Goal: Task Accomplishment & Management: Use online tool/utility

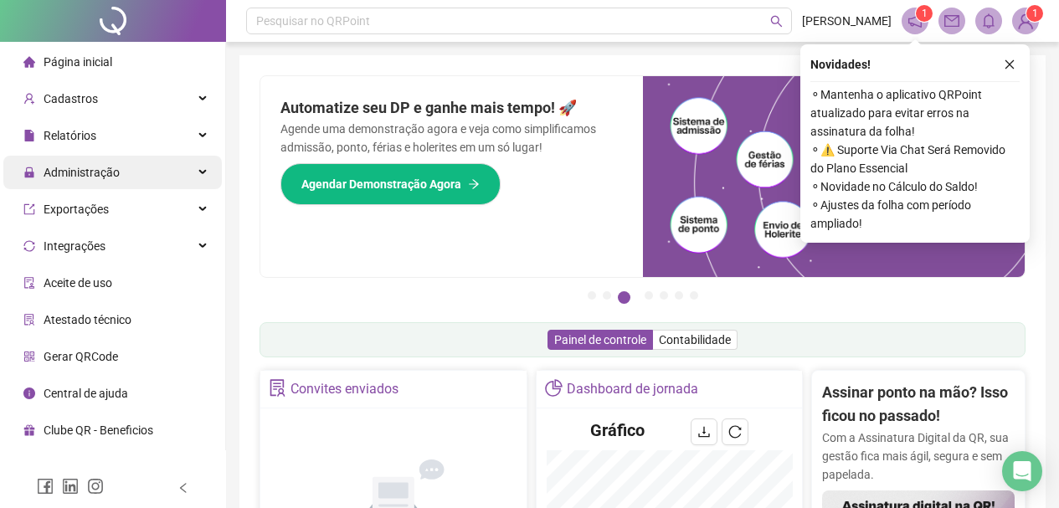
click at [100, 166] on span "Administração" at bounding box center [82, 172] width 76 height 13
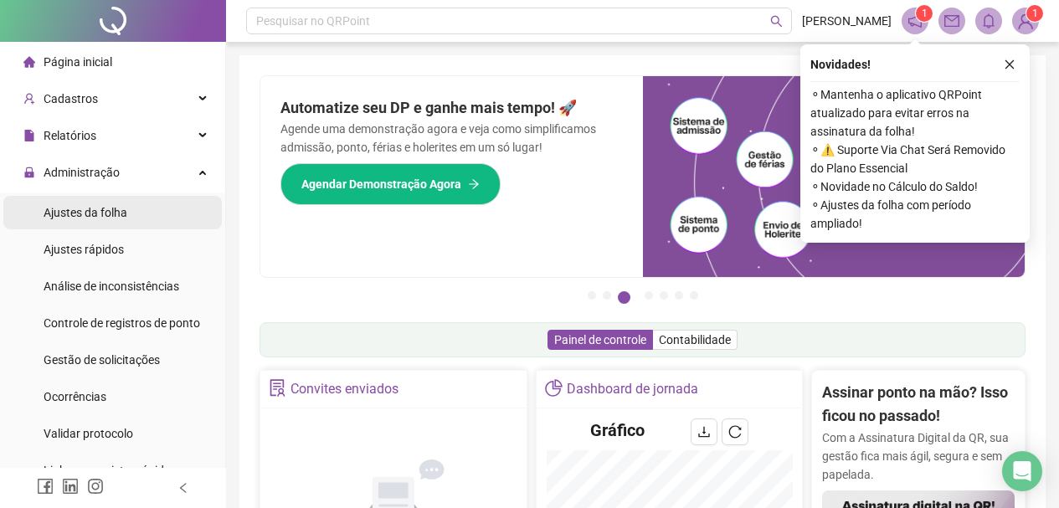
click at [111, 212] on span "Ajustes da folha" at bounding box center [86, 212] width 84 height 13
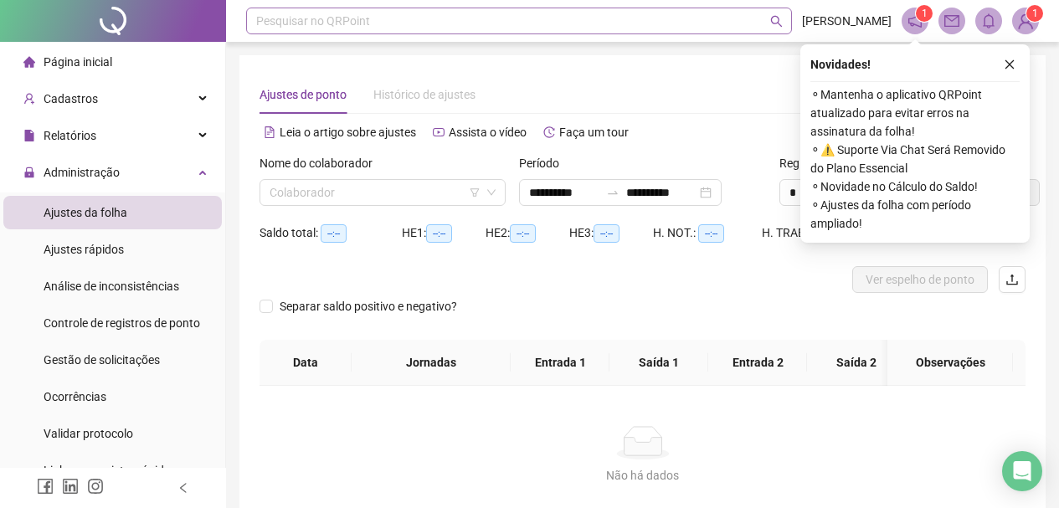
type input "**********"
click at [1026, 64] on div "Novidades ! ⚬ Mantenha o aplicativo QRPoint atualizado para evitar erros na ass…" at bounding box center [914, 143] width 229 height 198
click at [1012, 58] on button "button" at bounding box center [1010, 64] width 20 height 20
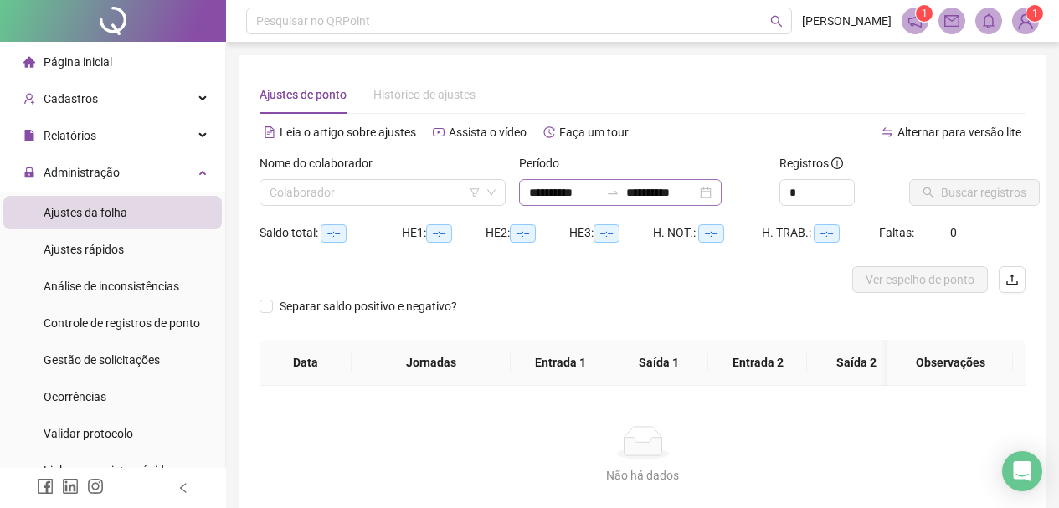
click at [722, 198] on div "**********" at bounding box center [620, 192] width 203 height 27
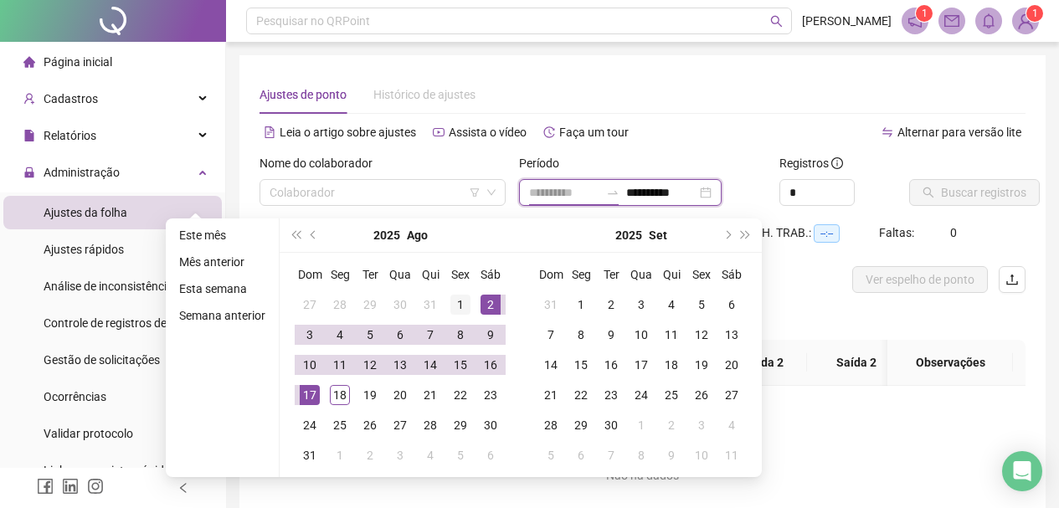
type input "**********"
click at [469, 297] on div "1" at bounding box center [460, 305] width 20 height 20
type input "**********"
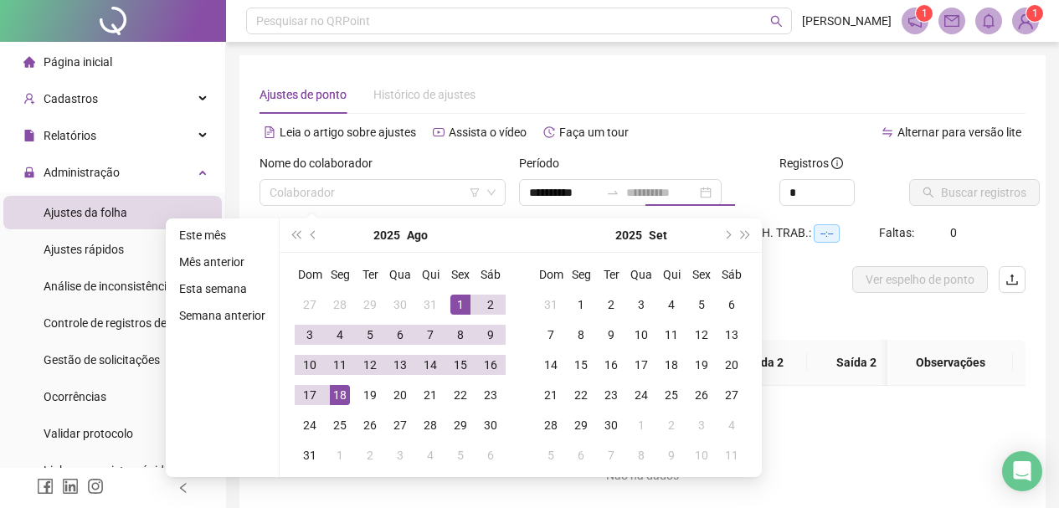
click at [342, 394] on div "18" at bounding box center [340, 395] width 20 height 20
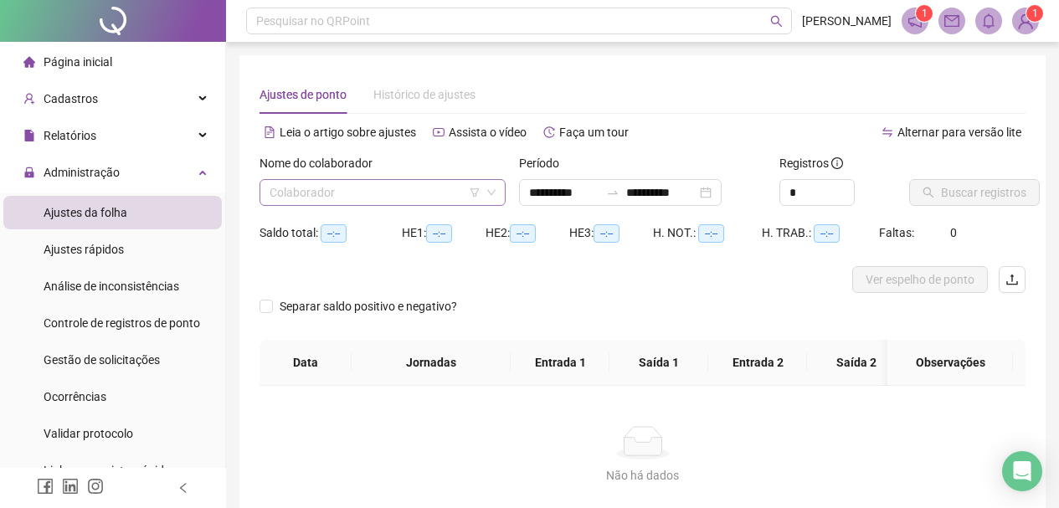
click at [455, 193] on input "search" at bounding box center [375, 192] width 211 height 25
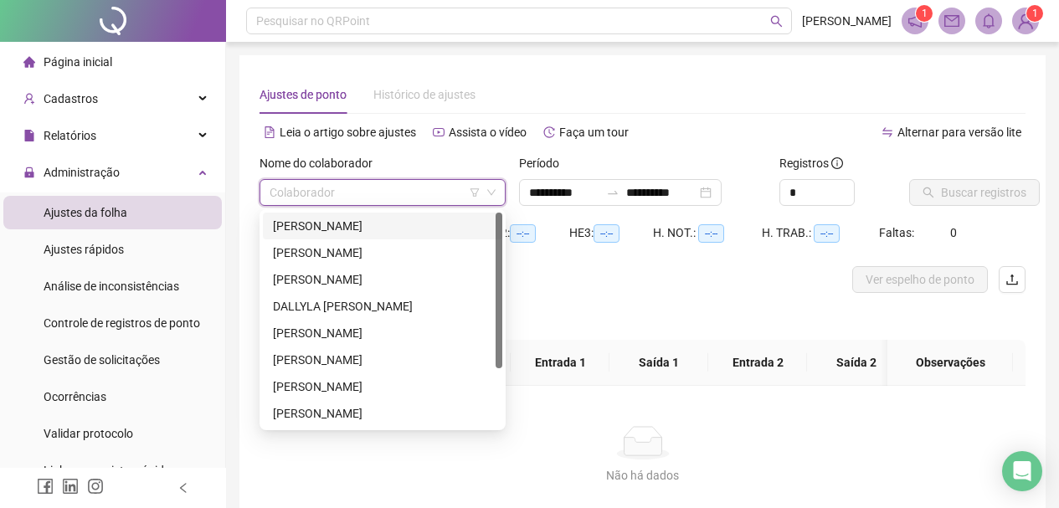
click at [360, 223] on div "[PERSON_NAME]" at bounding box center [382, 226] width 219 height 18
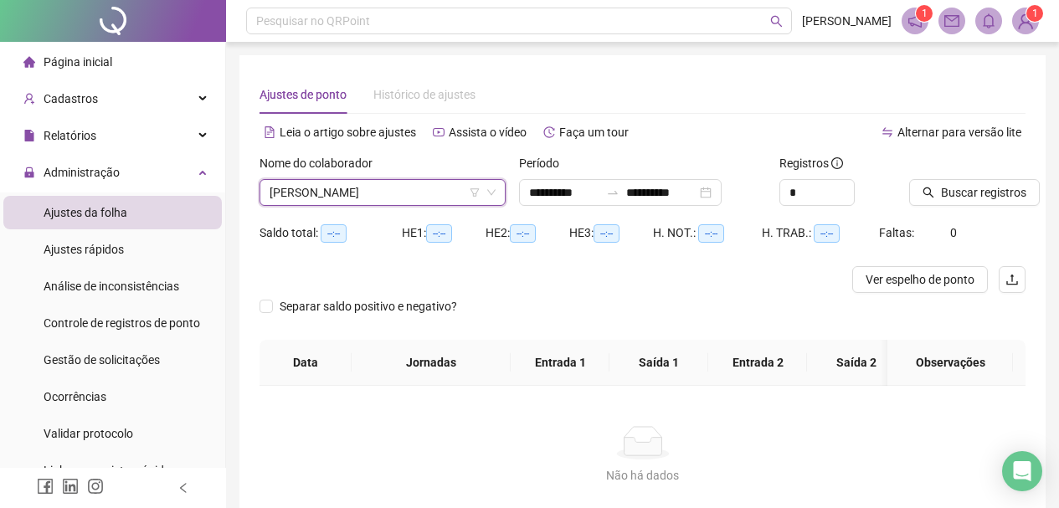
click at [410, 190] on span "[PERSON_NAME]" at bounding box center [383, 192] width 226 height 25
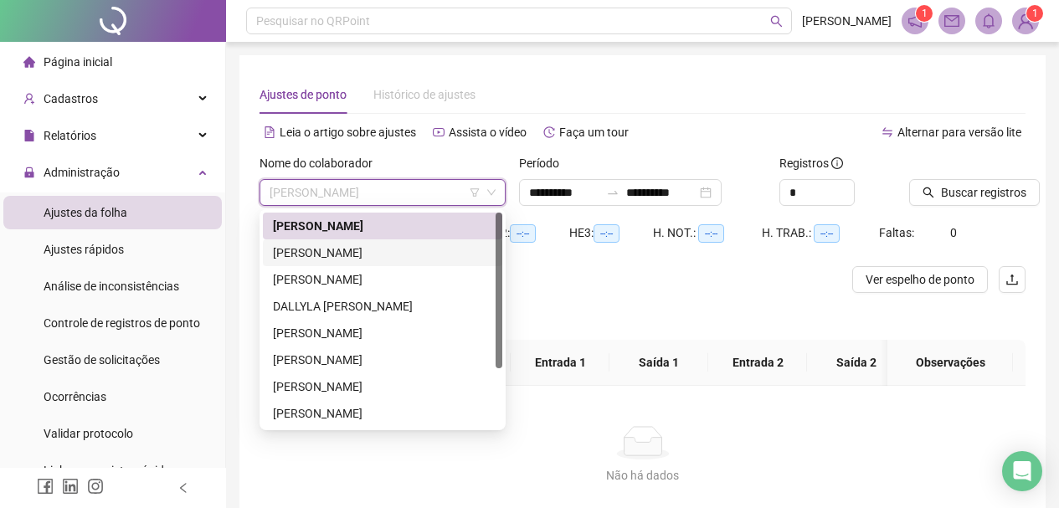
click at [377, 246] on div "[PERSON_NAME]" at bounding box center [382, 253] width 219 height 18
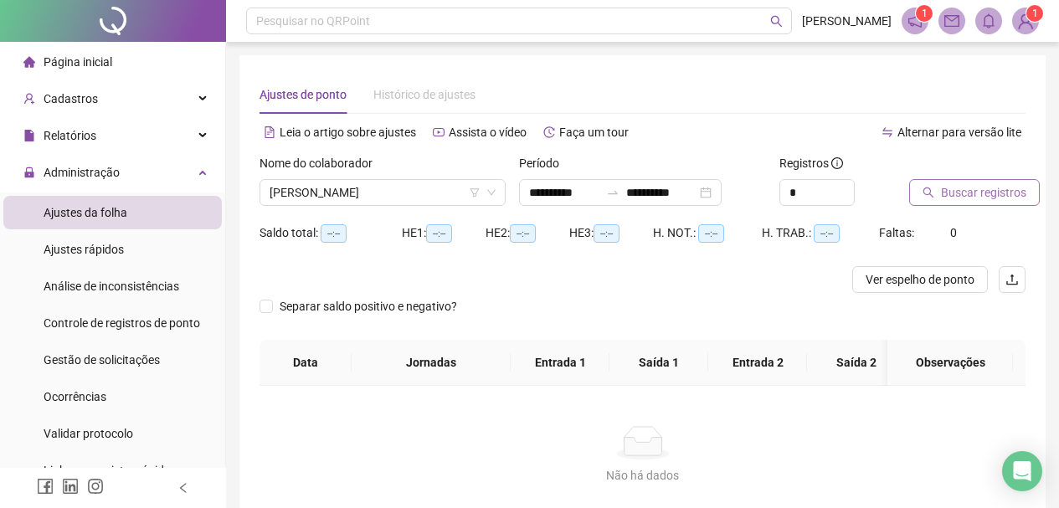
click at [963, 188] on span "Buscar registros" at bounding box center [983, 192] width 85 height 18
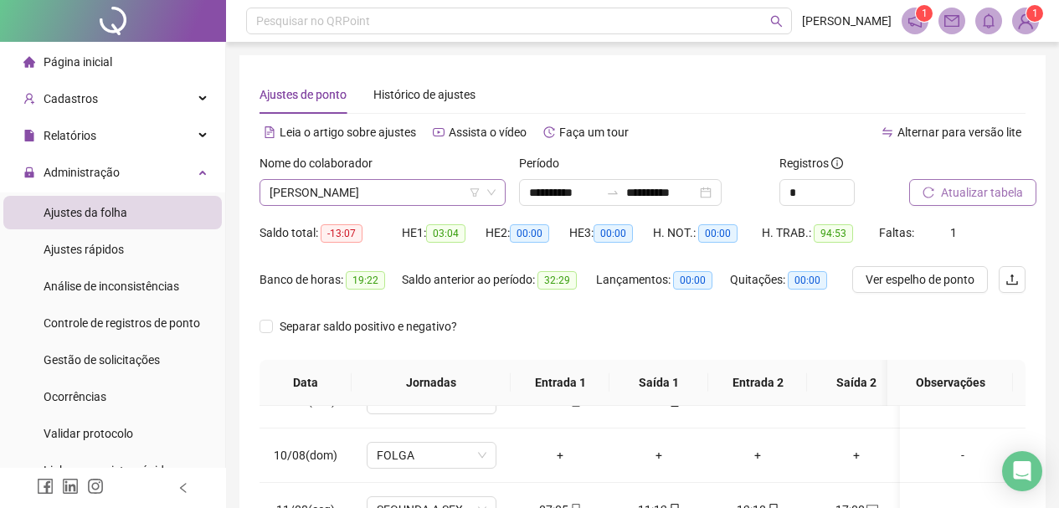
click at [377, 193] on span "[PERSON_NAME]" at bounding box center [383, 192] width 226 height 25
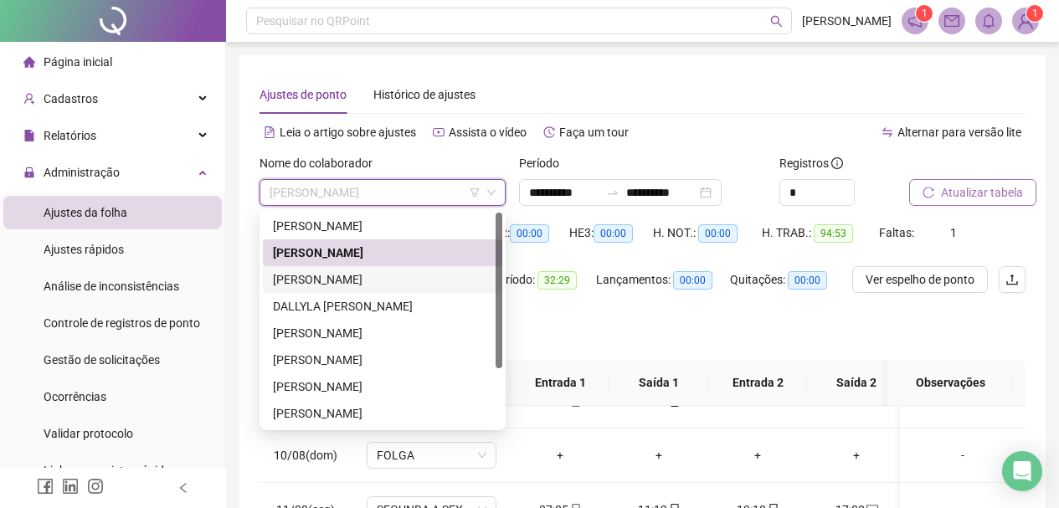
click at [373, 283] on div "[PERSON_NAME]" at bounding box center [382, 279] width 219 height 18
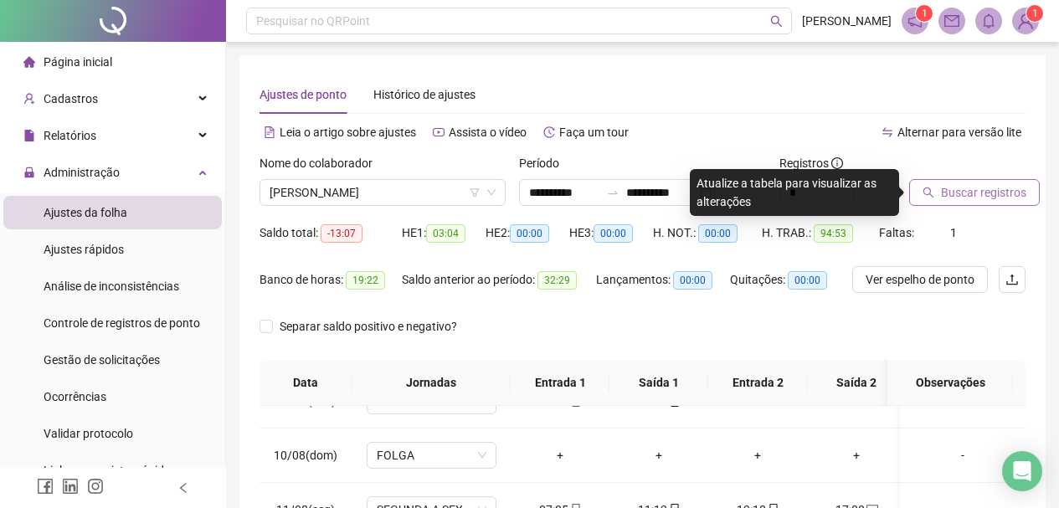
click at [962, 192] on span "Buscar registros" at bounding box center [983, 192] width 85 height 18
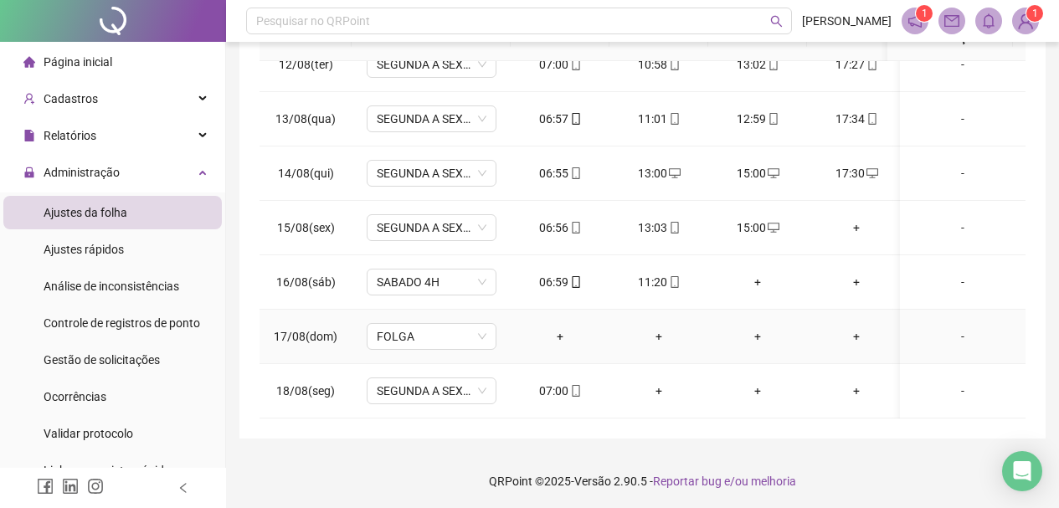
scroll to position [347, 0]
click at [859, 218] on div "+" at bounding box center [856, 225] width 72 height 18
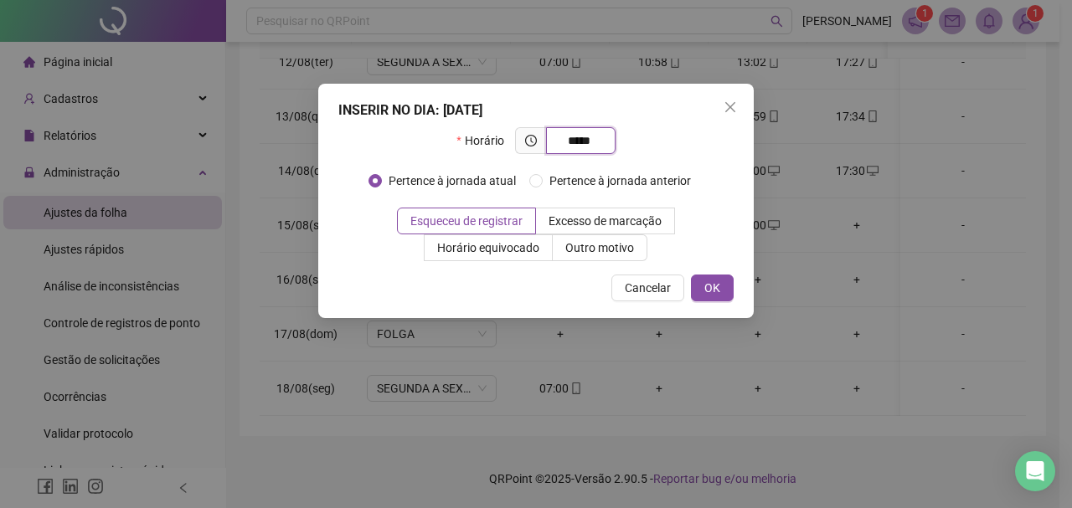
type input "*****"
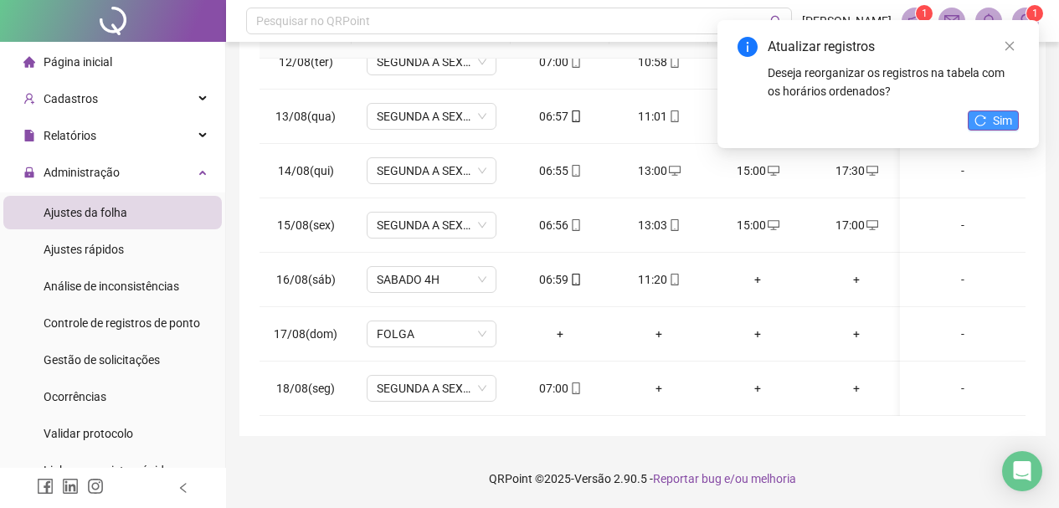
click at [997, 127] on span "Sim" at bounding box center [1002, 120] width 19 height 18
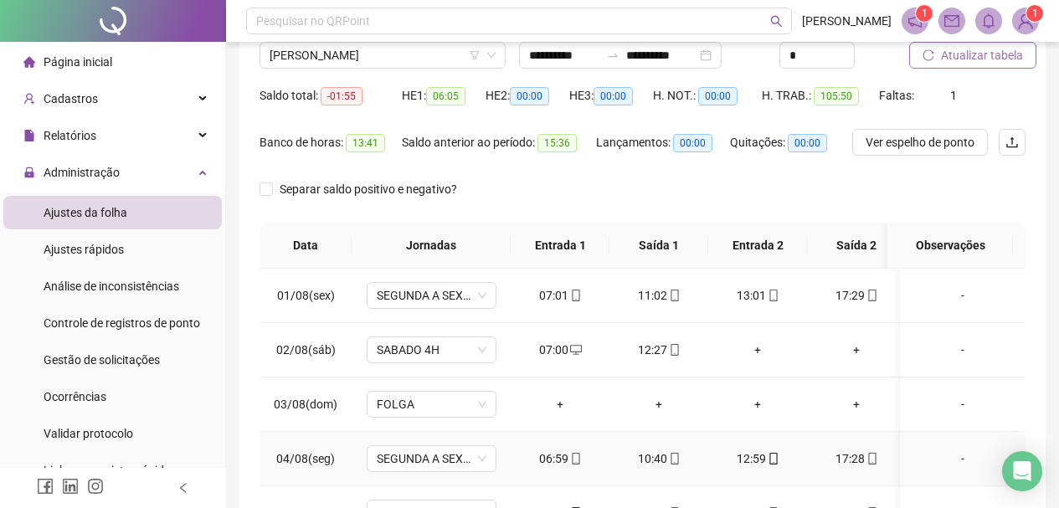
scroll to position [96, 0]
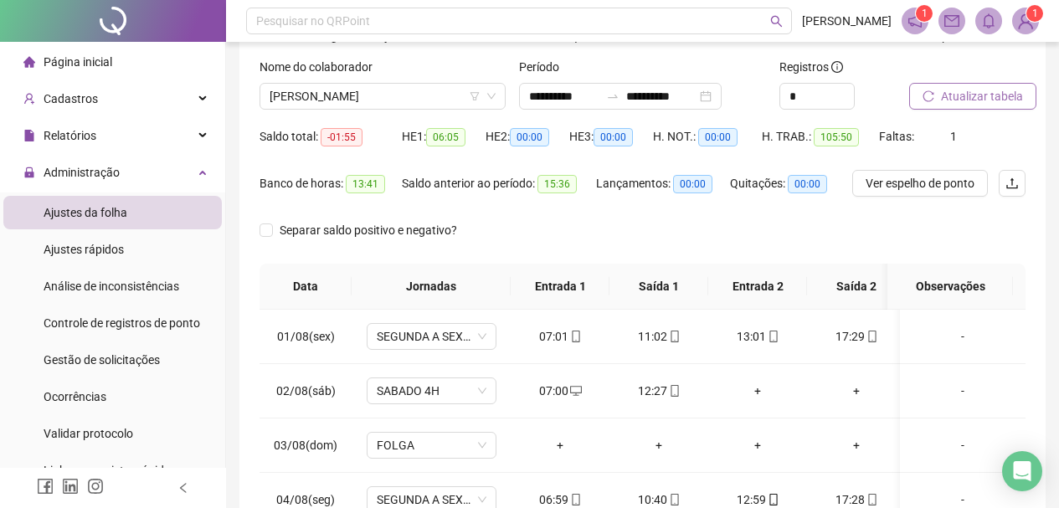
click at [963, 97] on span "Atualizar tabela" at bounding box center [982, 96] width 82 height 18
click at [399, 95] on span "[PERSON_NAME]" at bounding box center [383, 96] width 226 height 25
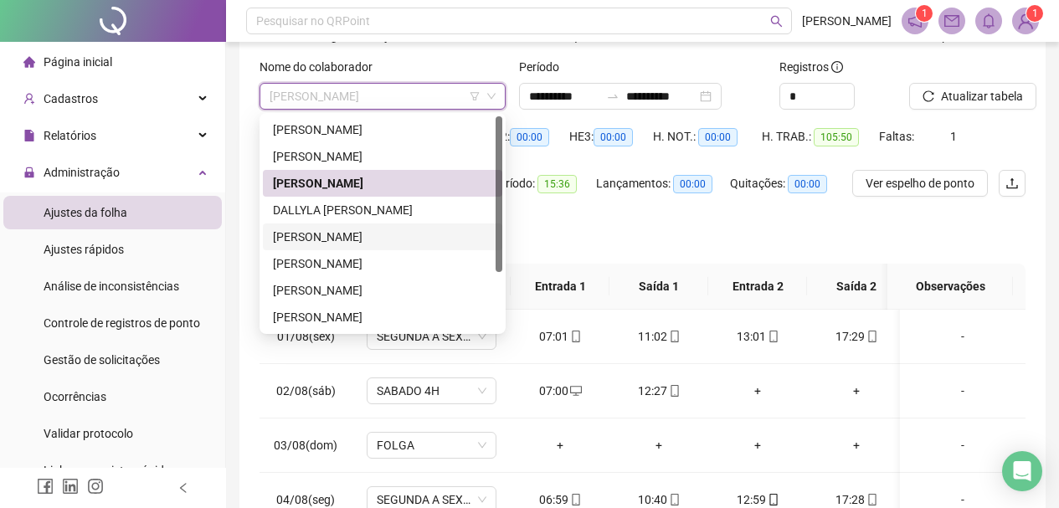
click at [386, 230] on div "[PERSON_NAME]" at bounding box center [382, 237] width 219 height 18
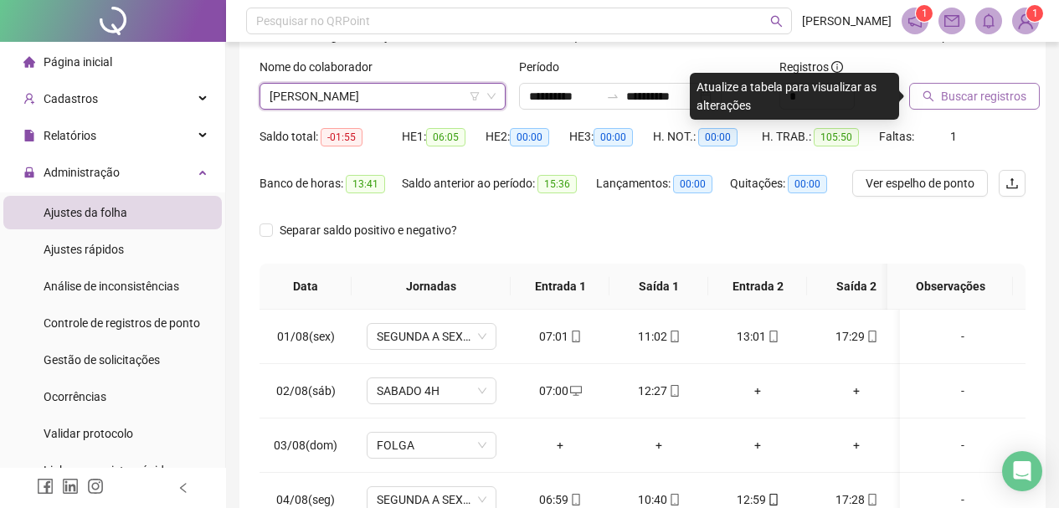
click at [937, 95] on button "Buscar registros" at bounding box center [974, 96] width 131 height 27
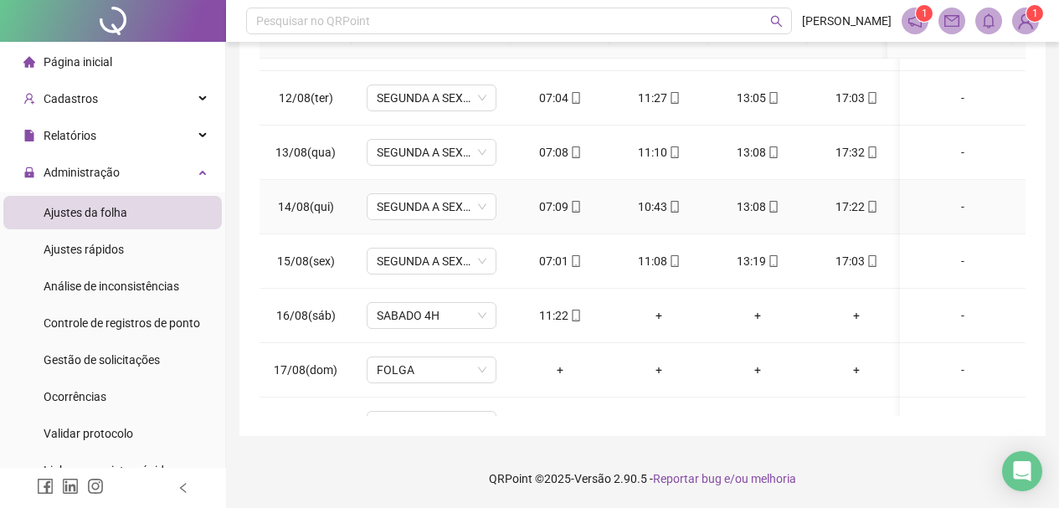
scroll to position [635, 0]
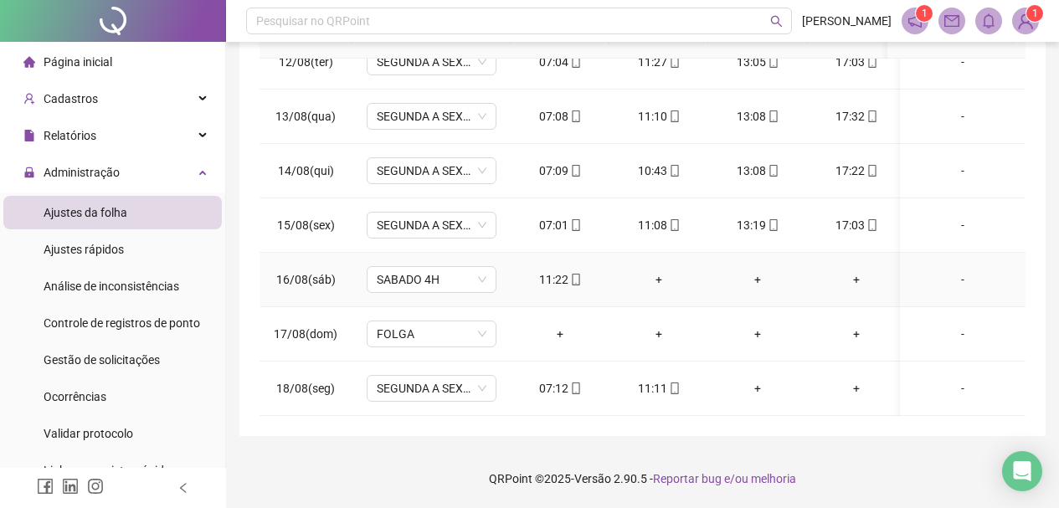
click at [651, 270] on div "+" at bounding box center [659, 279] width 72 height 18
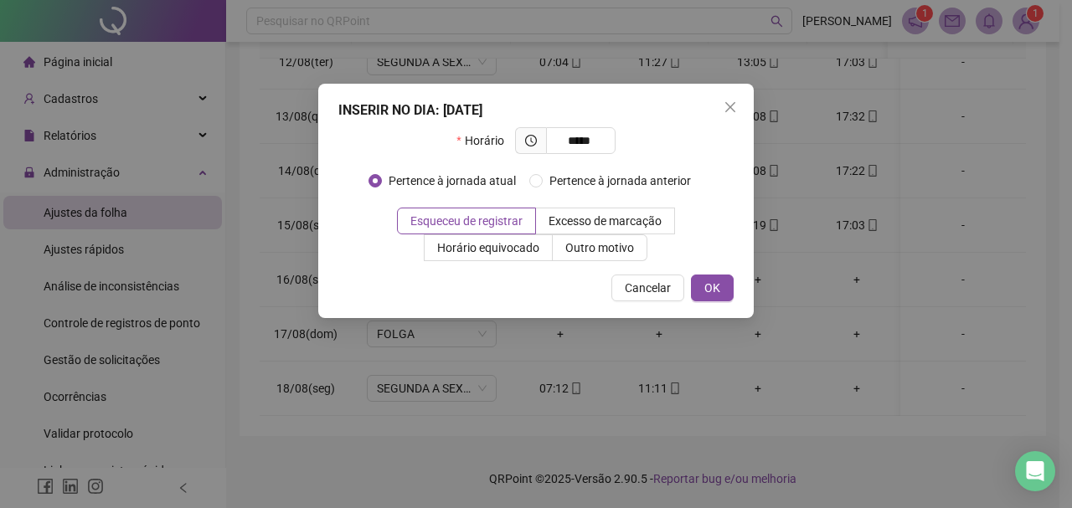
type input "*****"
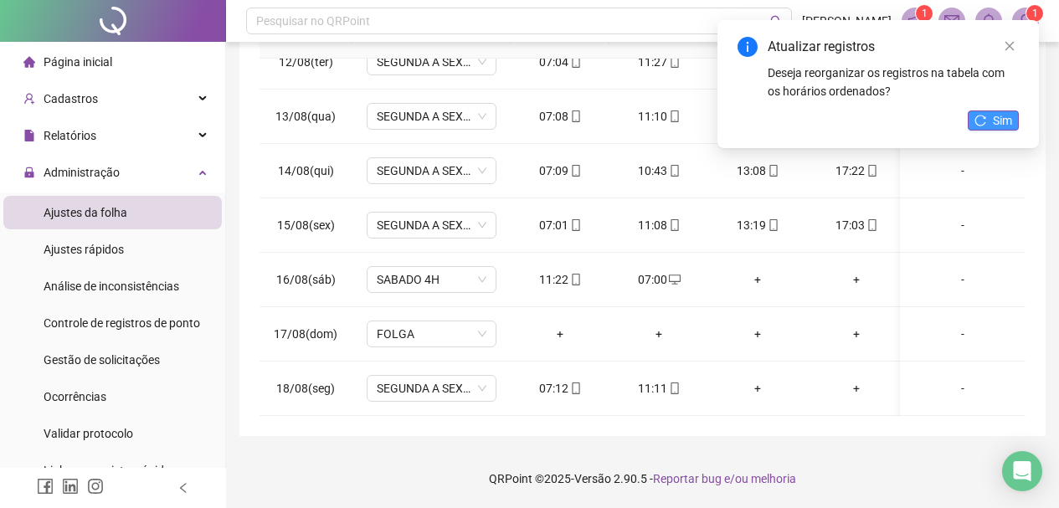
click at [978, 117] on icon "reload" at bounding box center [981, 121] width 12 height 12
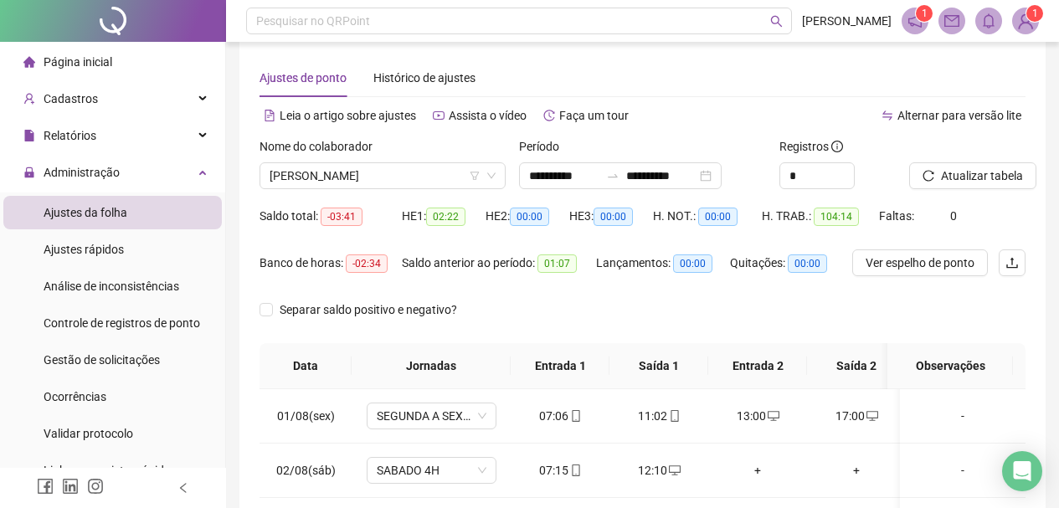
scroll to position [0, 0]
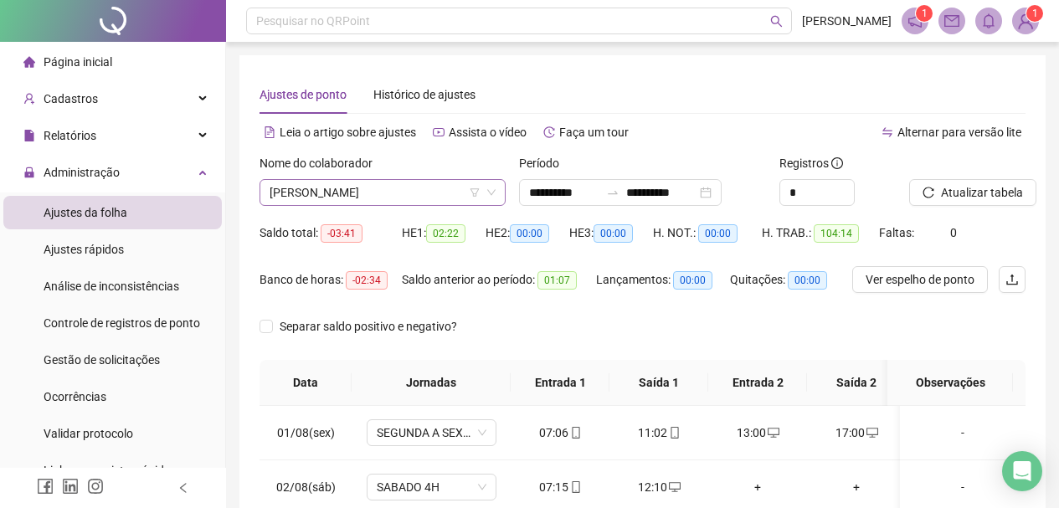
click at [460, 188] on span "[PERSON_NAME]" at bounding box center [383, 192] width 226 height 25
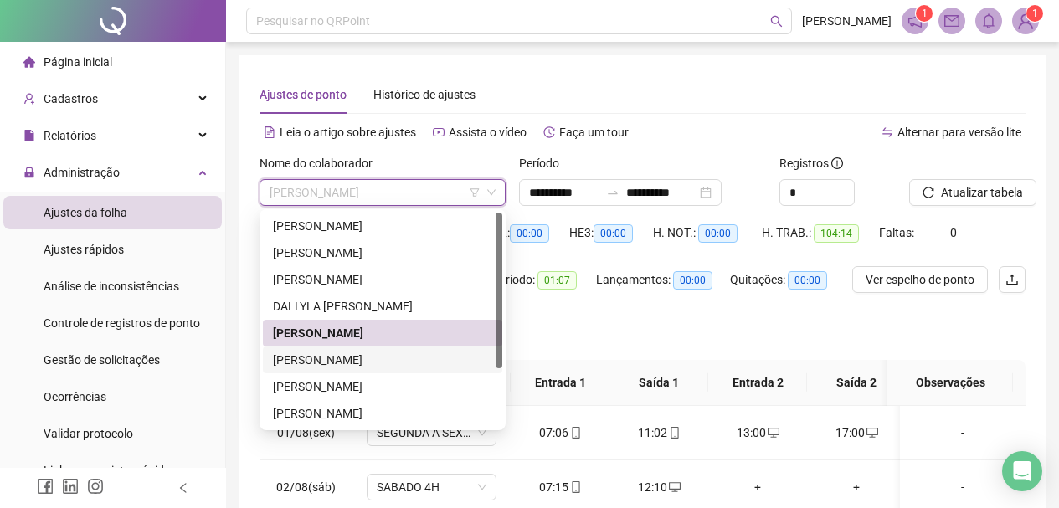
click at [352, 363] on div "[PERSON_NAME]" at bounding box center [382, 360] width 219 height 18
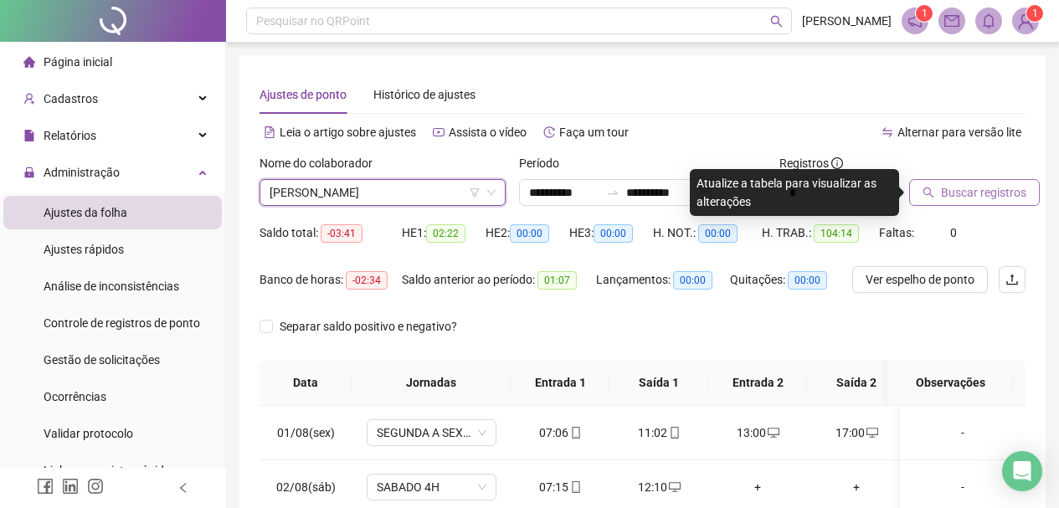
click at [985, 205] on button "Buscar registros" at bounding box center [974, 192] width 131 height 27
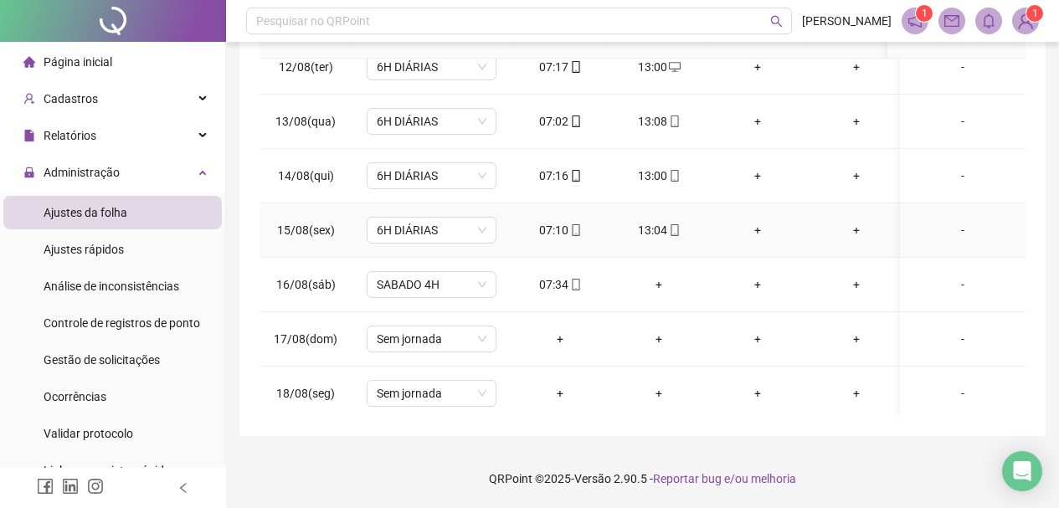
scroll to position [635, 0]
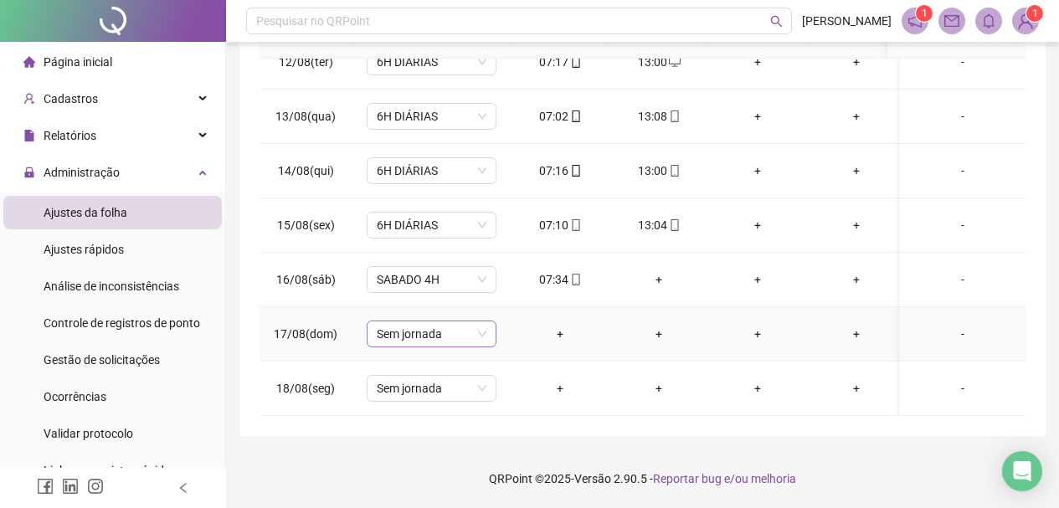
click at [450, 321] on span "Sem jornada" at bounding box center [432, 333] width 110 height 25
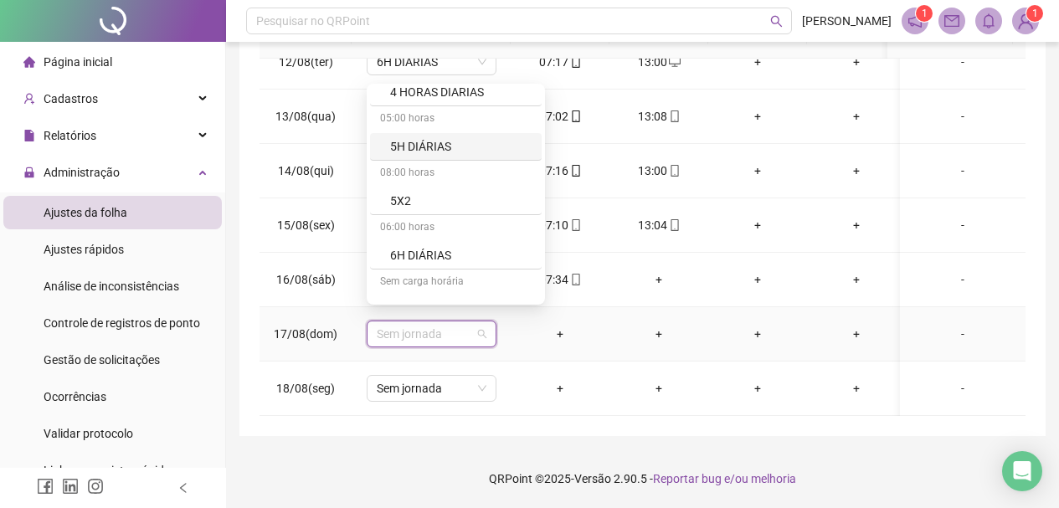
scroll to position [167, 0]
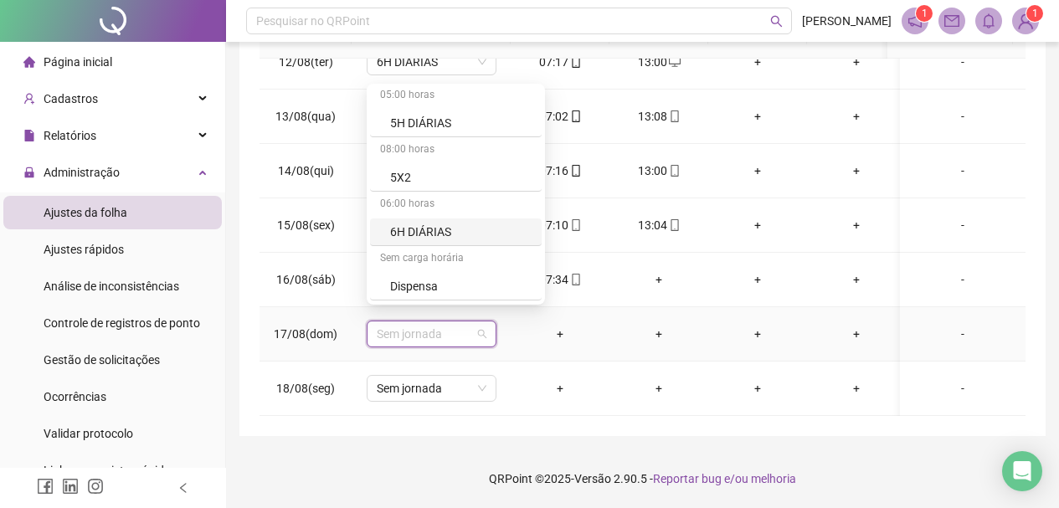
click at [436, 225] on div "6H DIÁRIAS" at bounding box center [460, 232] width 141 height 18
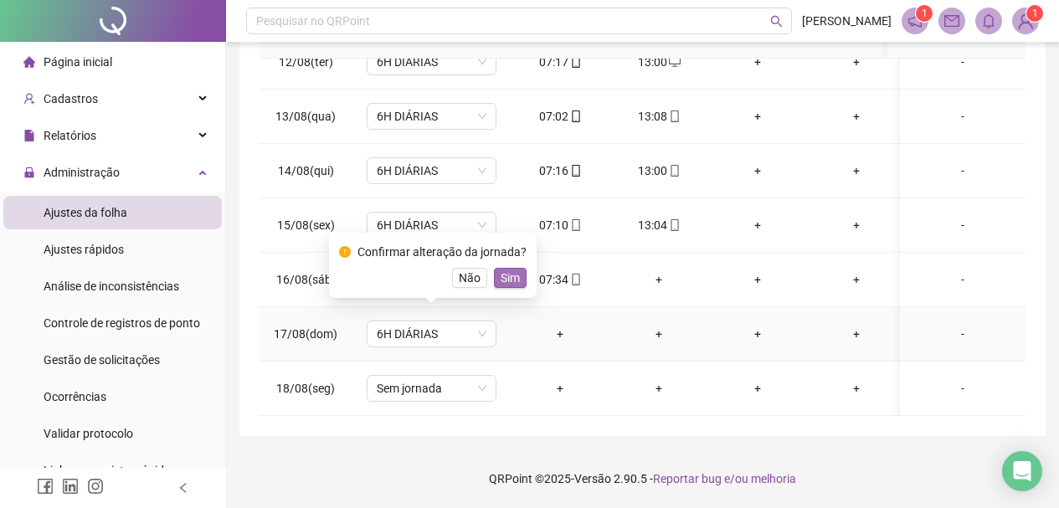
click at [514, 280] on span "Sim" at bounding box center [510, 278] width 19 height 18
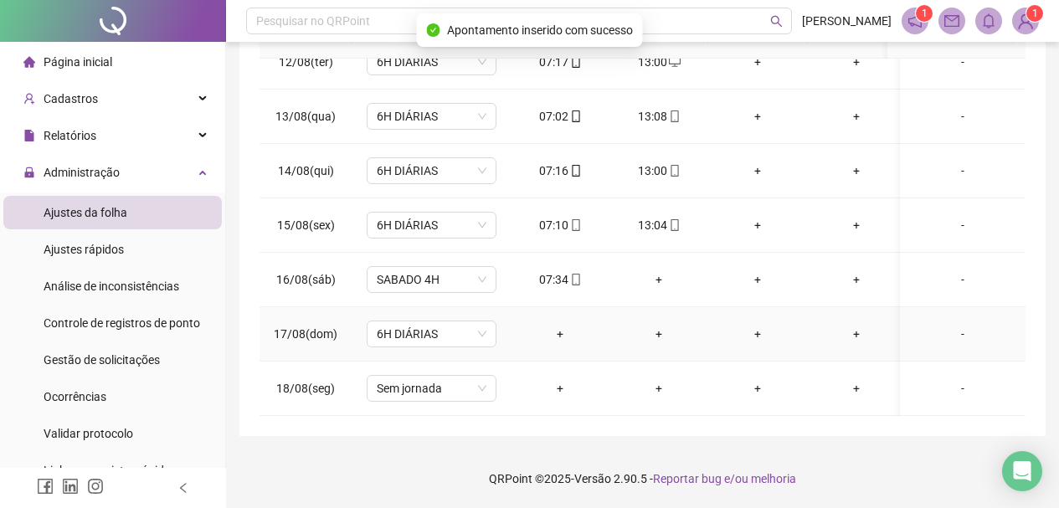
click at [444, 307] on td "6H DIÁRIAS" at bounding box center [431, 334] width 159 height 54
click at [444, 321] on span "6H DIÁRIAS" at bounding box center [432, 333] width 110 height 25
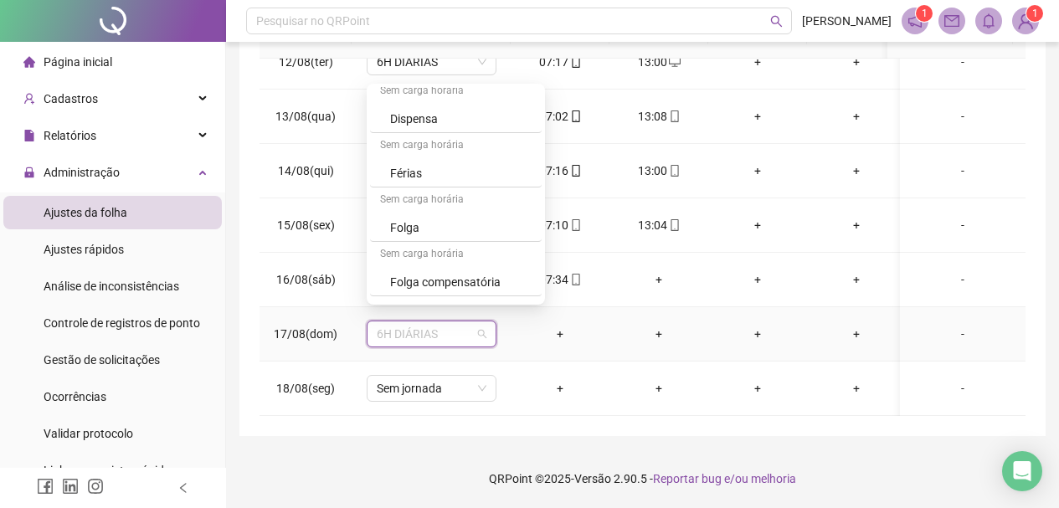
scroll to position [419, 0]
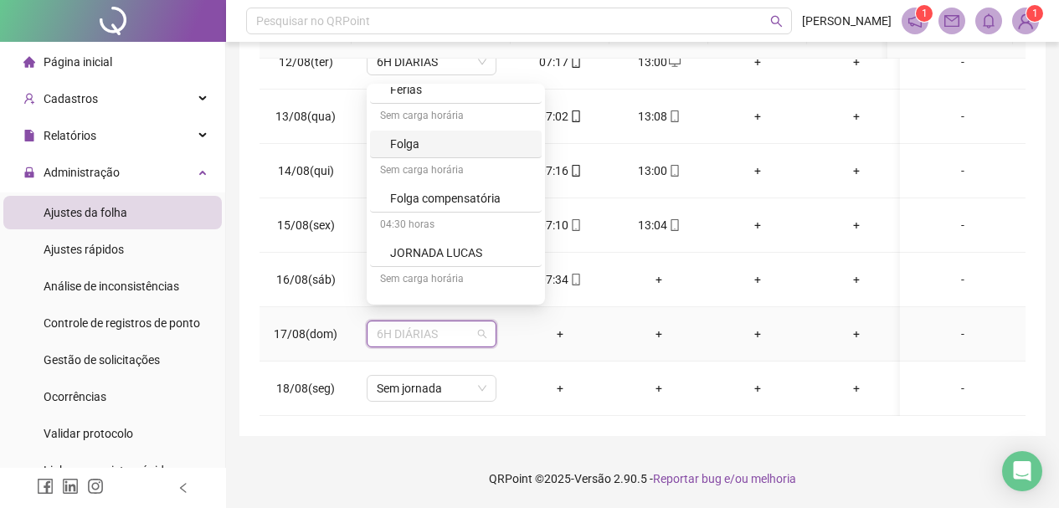
click at [471, 142] on div "Folga" at bounding box center [460, 144] width 141 height 18
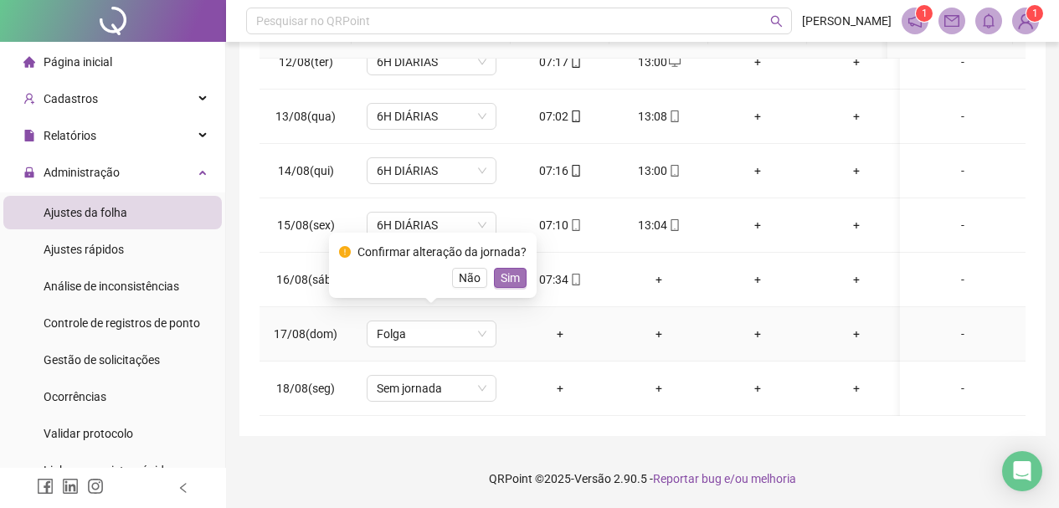
click at [511, 271] on span "Sim" at bounding box center [510, 278] width 19 height 18
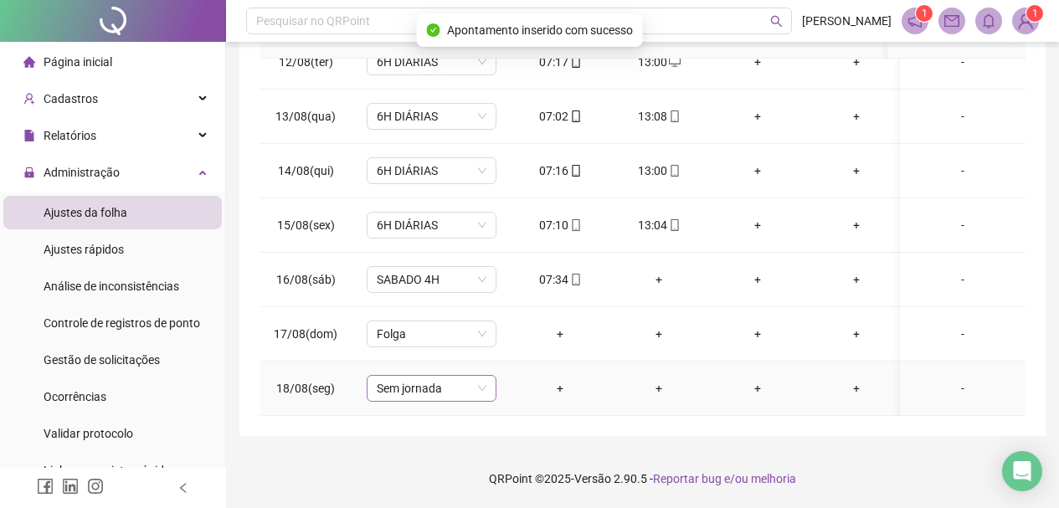
click at [405, 378] on span "Sem jornada" at bounding box center [432, 388] width 110 height 25
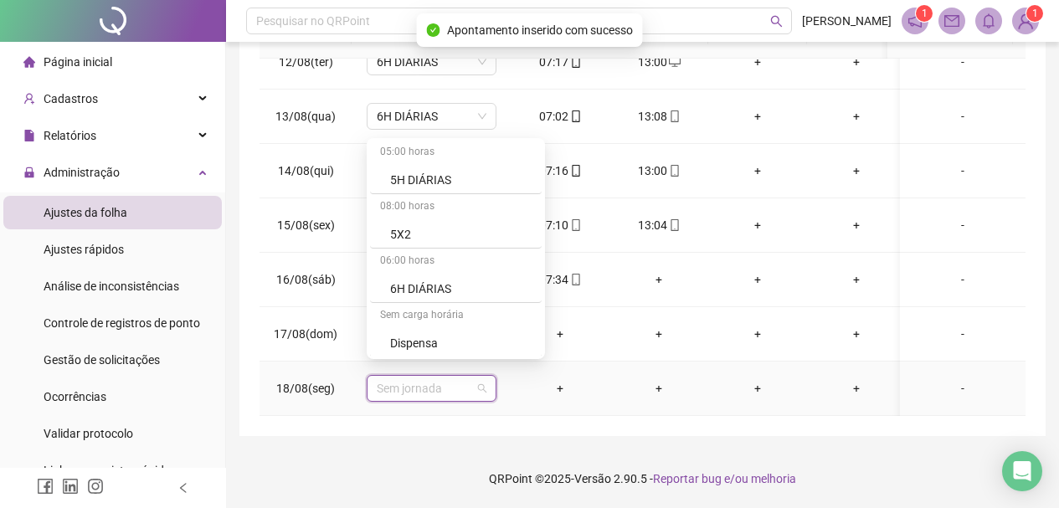
scroll to position [167, 0]
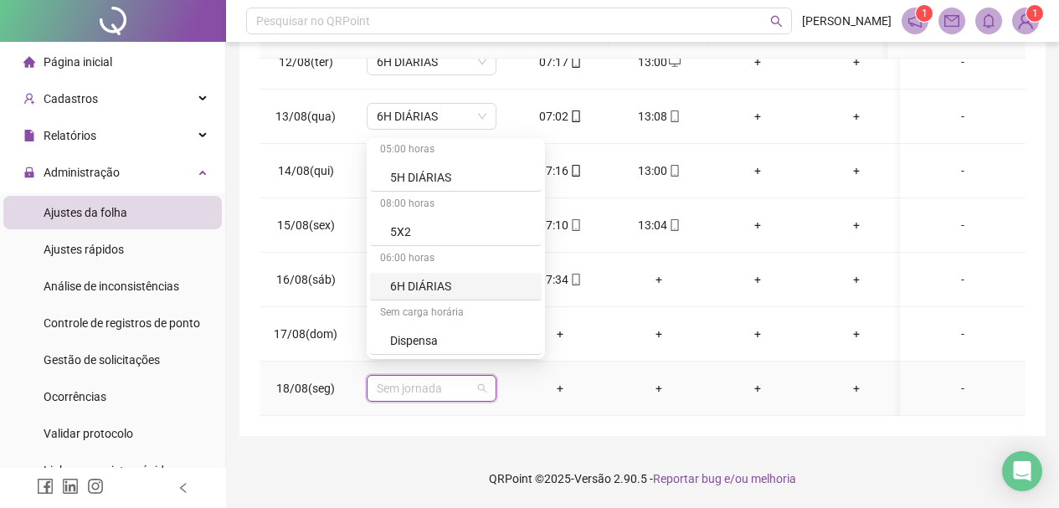
click at [430, 279] on div "6H DIÁRIAS" at bounding box center [460, 286] width 141 height 18
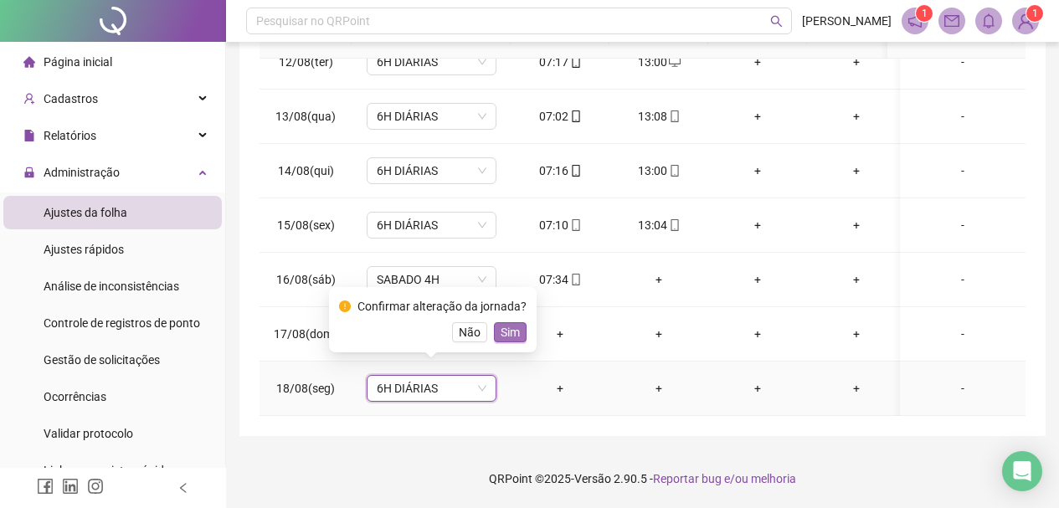
click at [515, 327] on span "Sim" at bounding box center [510, 332] width 19 height 18
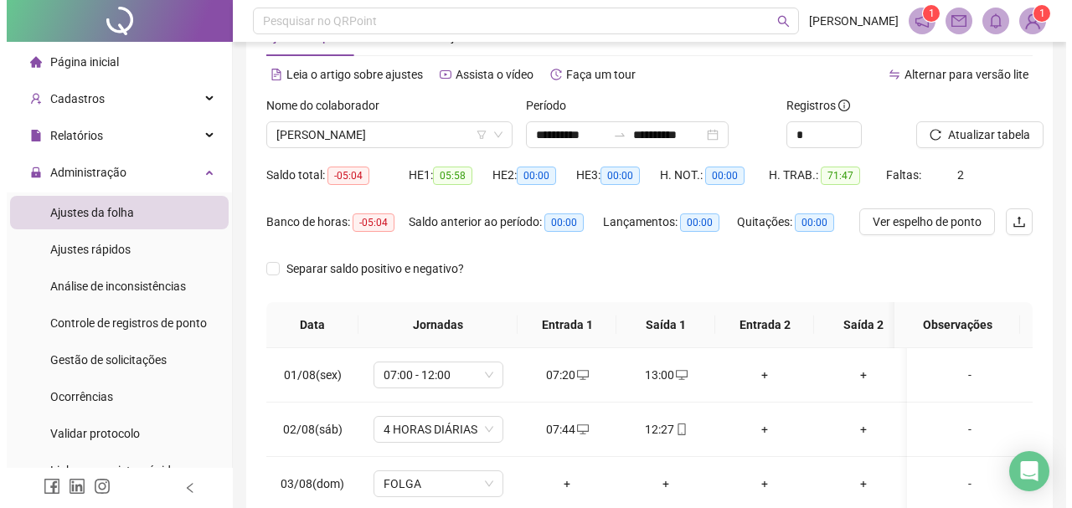
scroll to position [0, 0]
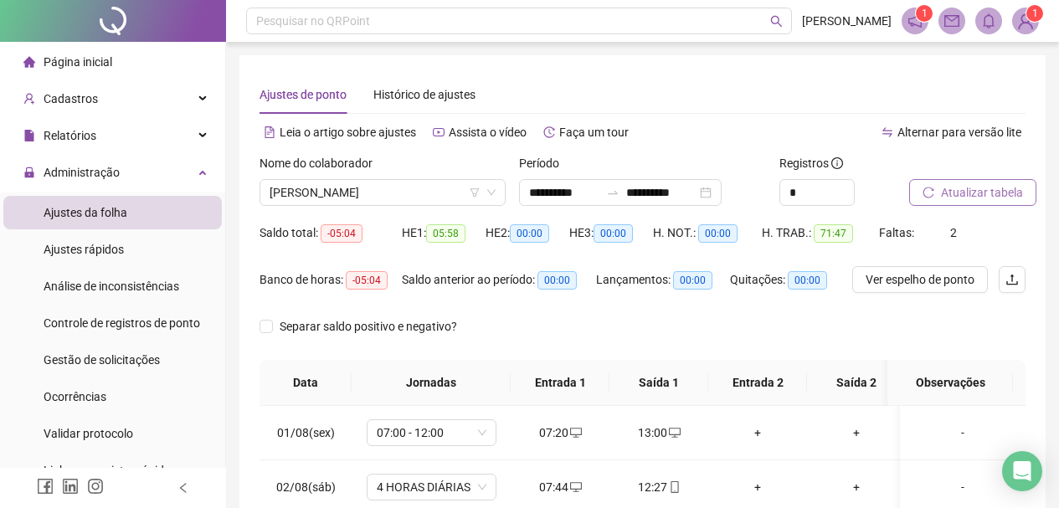
click at [963, 197] on span "Atualizar tabela" at bounding box center [982, 192] width 82 height 18
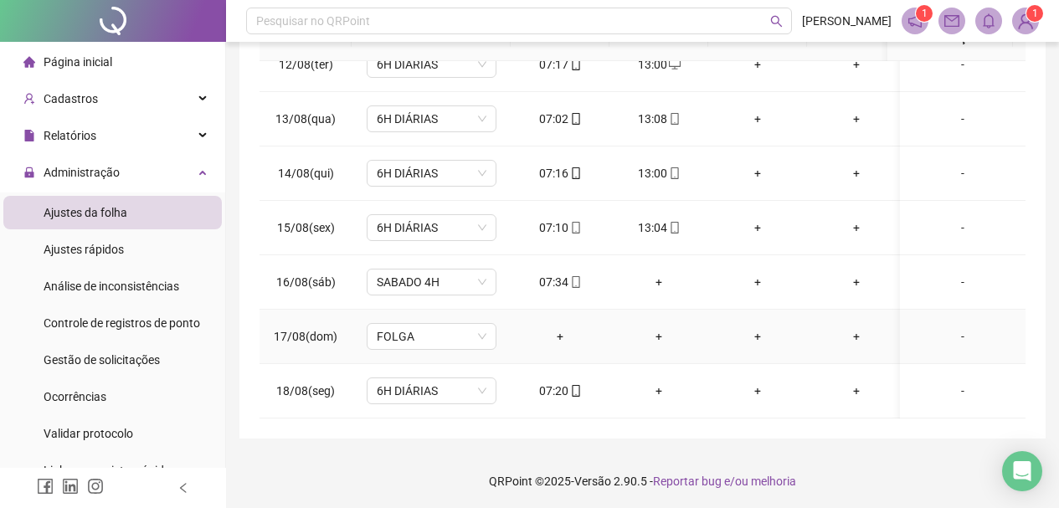
scroll to position [347, 0]
click at [665, 270] on div "+" at bounding box center [659, 279] width 72 height 18
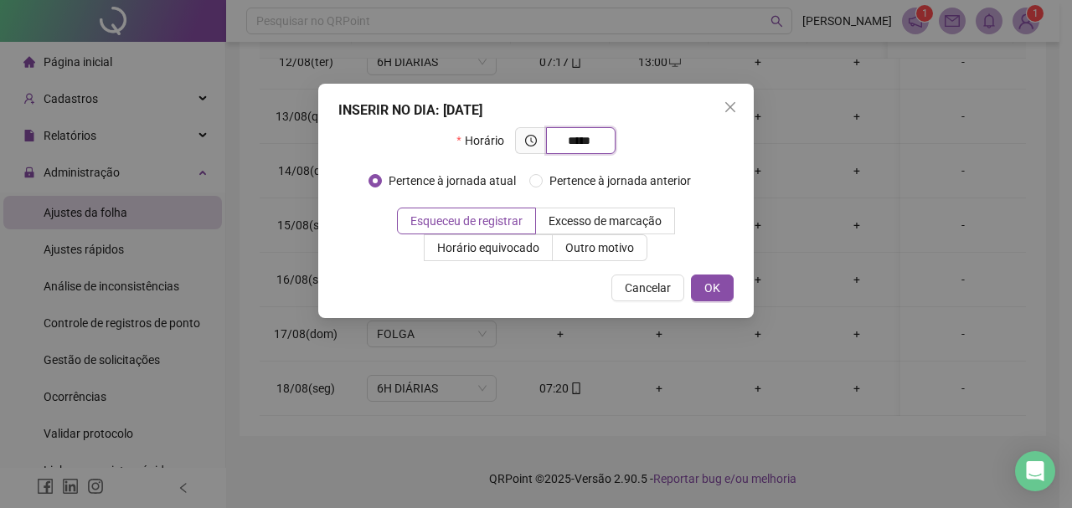
type input "*****"
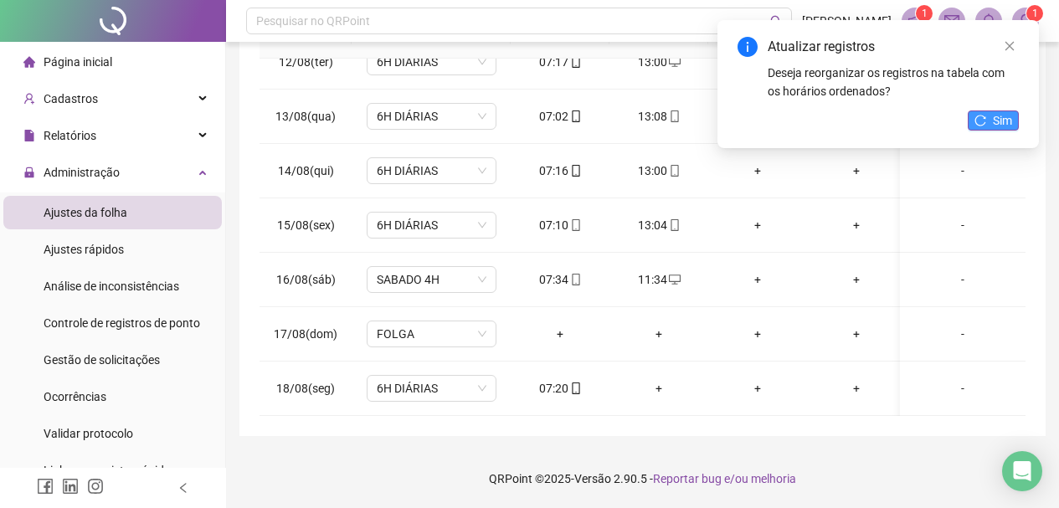
click at [984, 119] on icon "reload" at bounding box center [981, 121] width 12 height 12
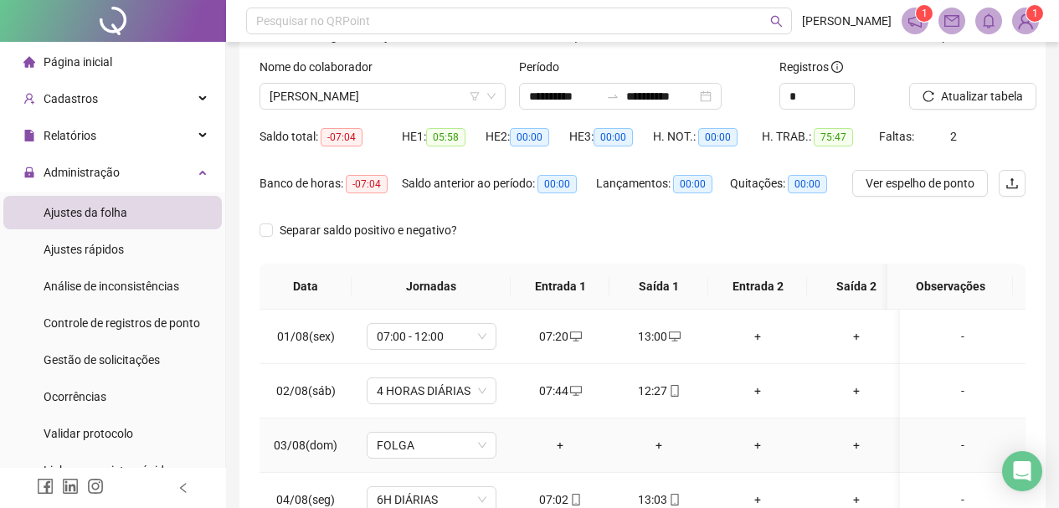
scroll to position [13, 0]
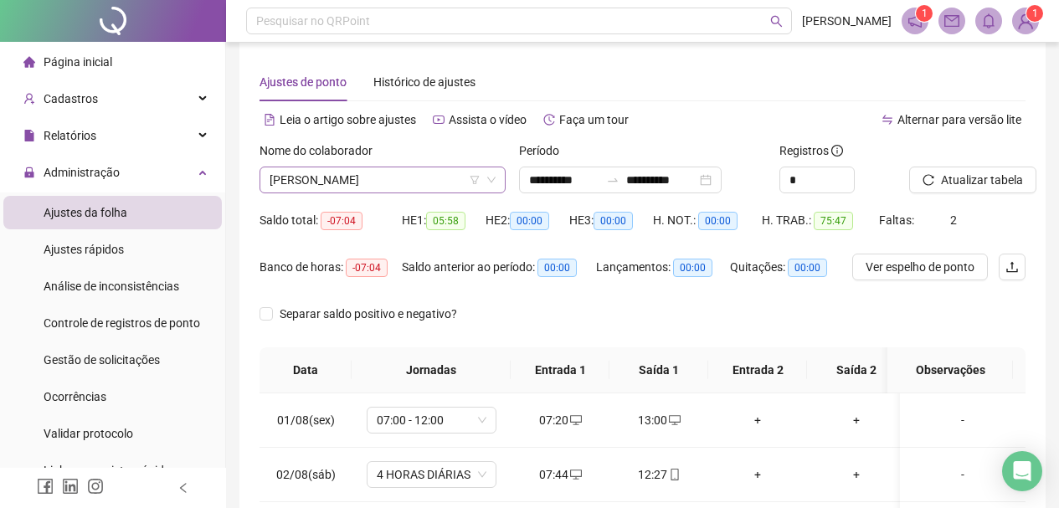
click at [441, 173] on span "[PERSON_NAME]" at bounding box center [383, 179] width 226 height 25
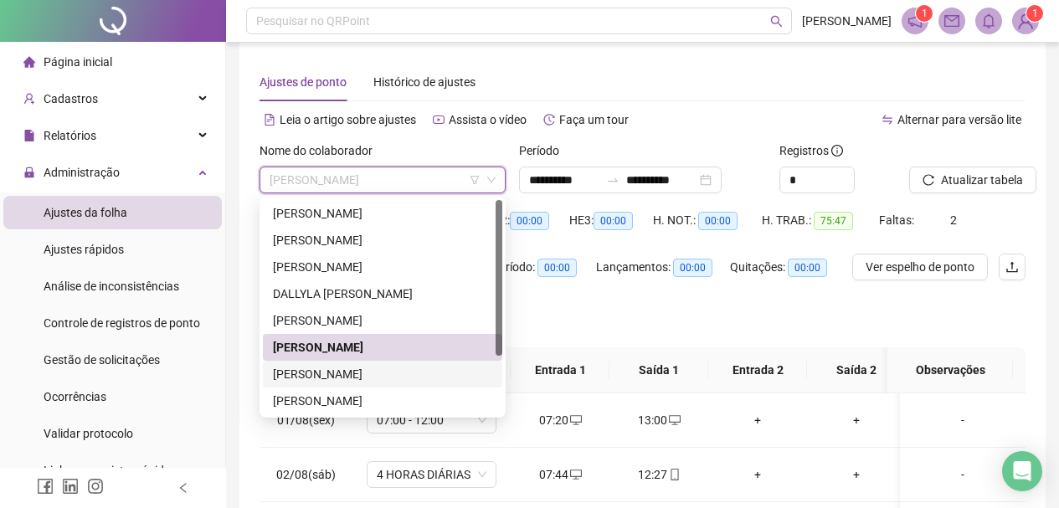
click at [376, 368] on div "[PERSON_NAME]" at bounding box center [382, 374] width 219 height 18
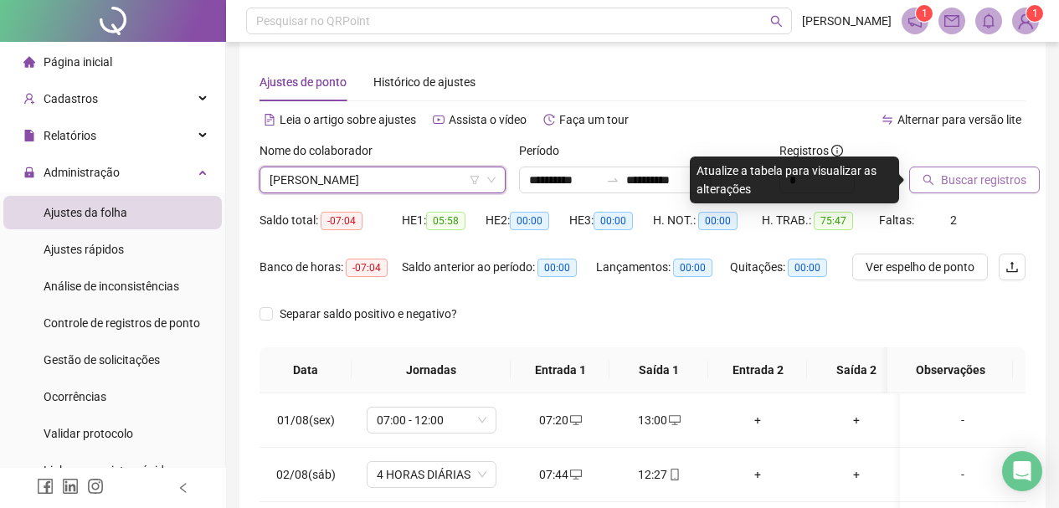
click at [967, 177] on span "Buscar registros" at bounding box center [983, 180] width 85 height 18
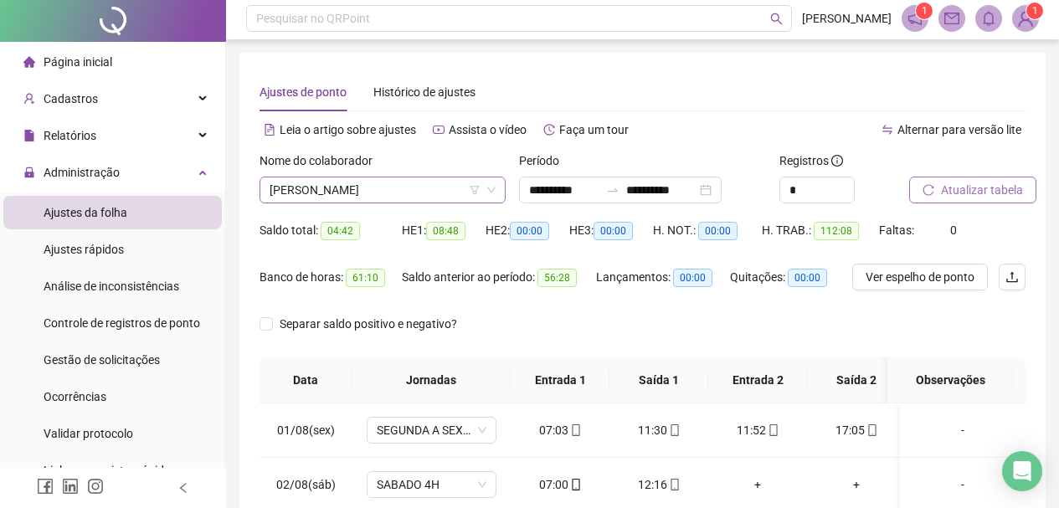
scroll to position [0, 0]
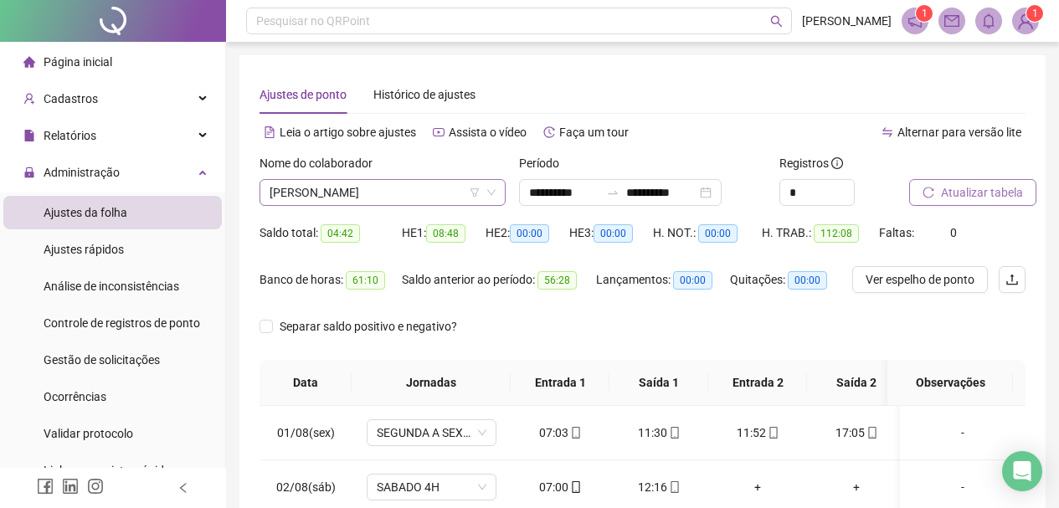
click at [396, 203] on span "[PERSON_NAME]" at bounding box center [383, 192] width 226 height 25
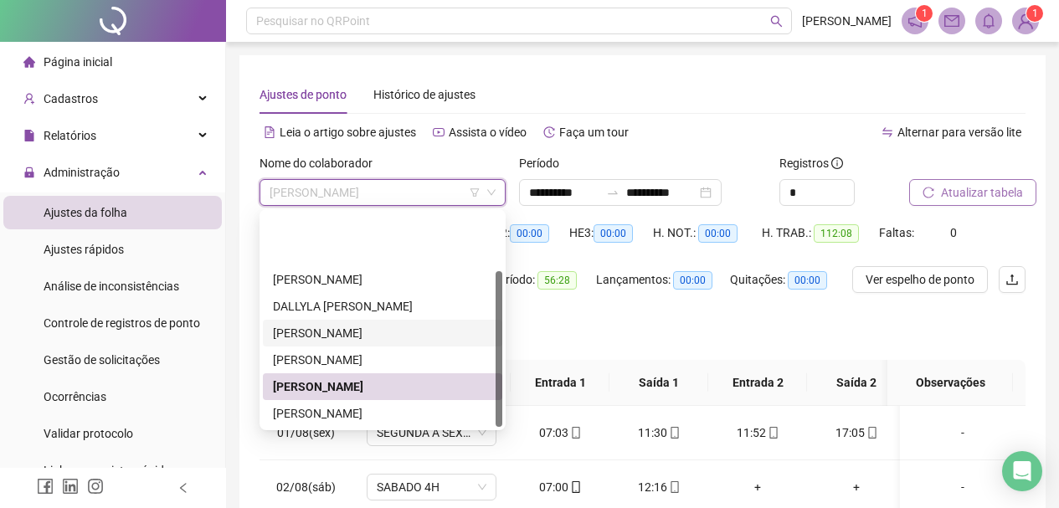
scroll to position [80, 0]
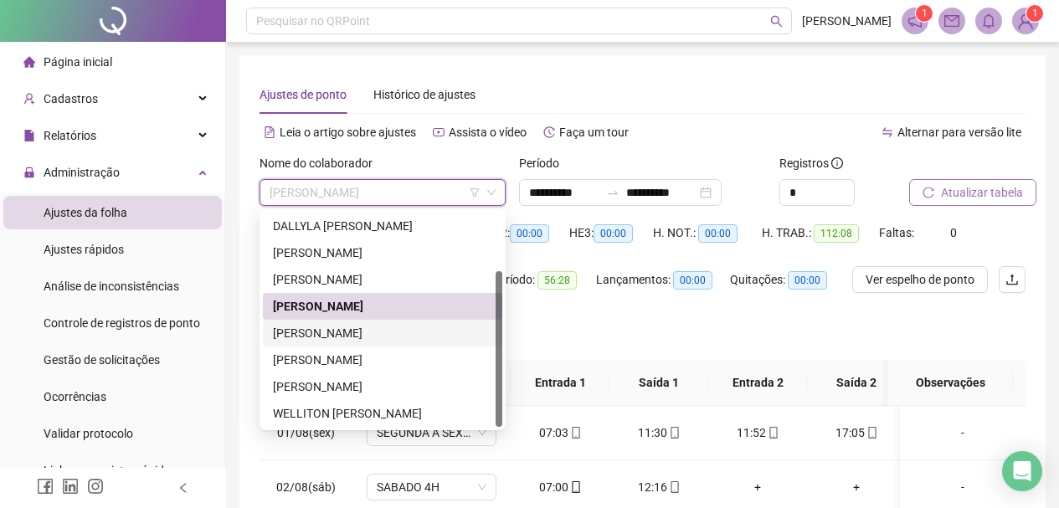
click at [364, 328] on div "[PERSON_NAME]" at bounding box center [382, 333] width 219 height 18
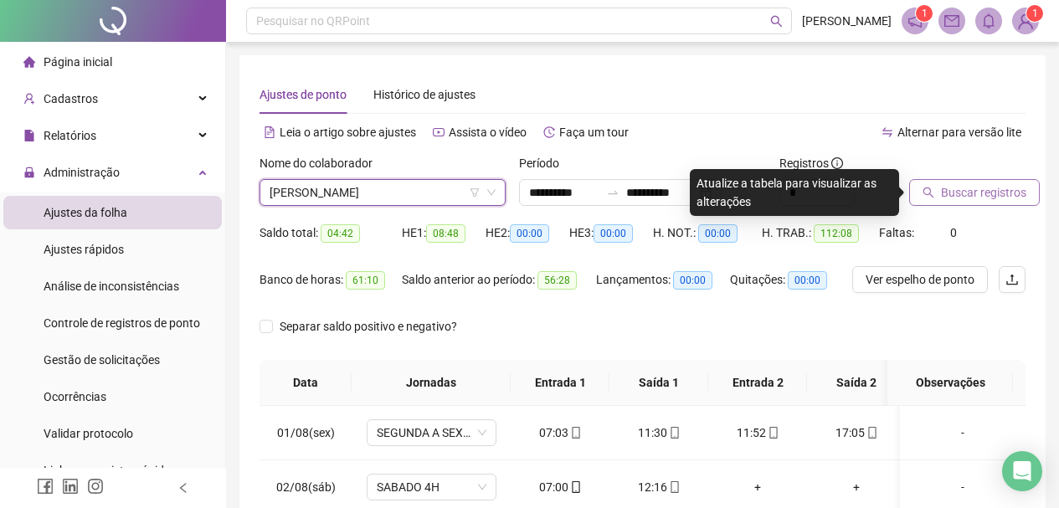
click at [971, 183] on span "Buscar registros" at bounding box center [983, 192] width 85 height 18
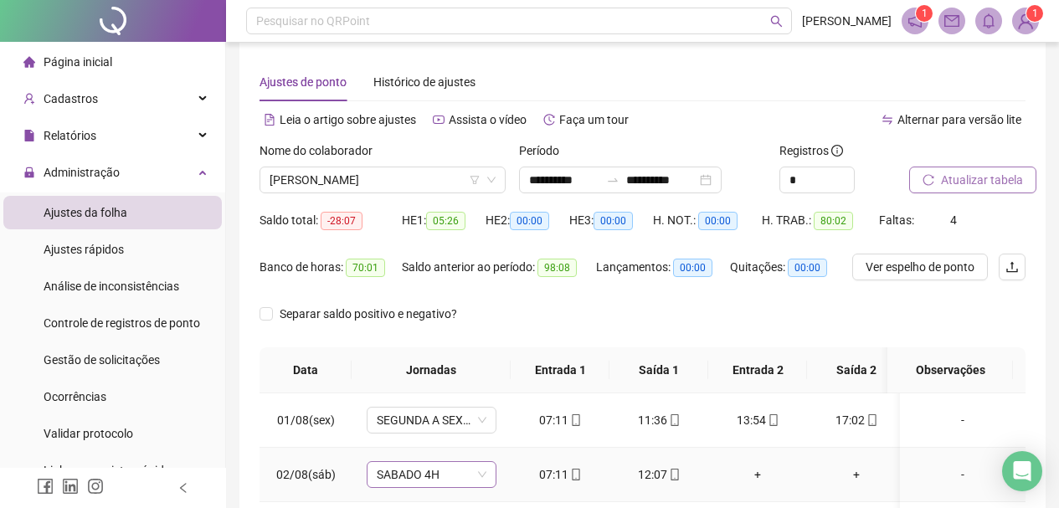
scroll to position [0, 0]
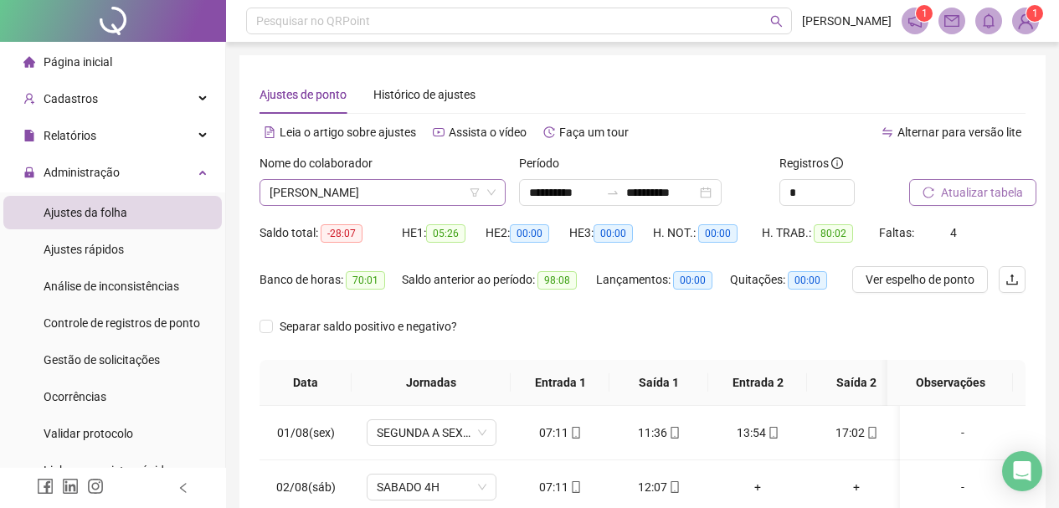
click at [455, 193] on span "[PERSON_NAME]" at bounding box center [383, 192] width 226 height 25
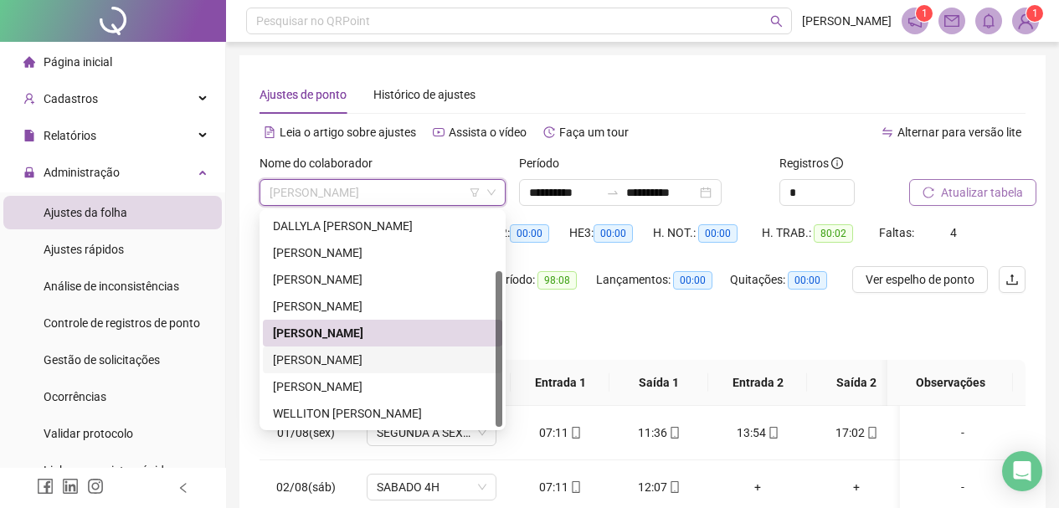
click at [342, 355] on div "[PERSON_NAME]" at bounding box center [382, 360] width 219 height 18
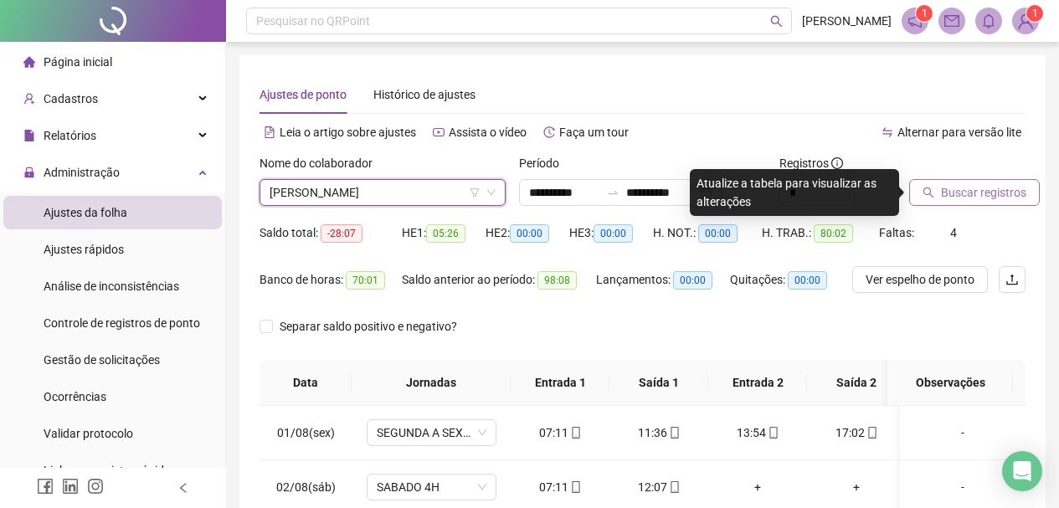
click at [959, 191] on span "Buscar registros" at bounding box center [983, 192] width 85 height 18
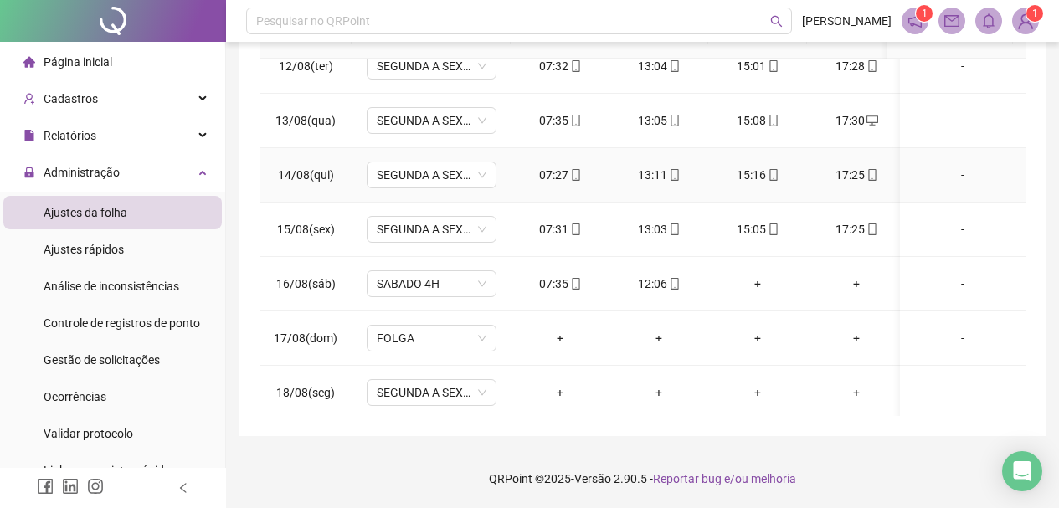
scroll to position [635, 0]
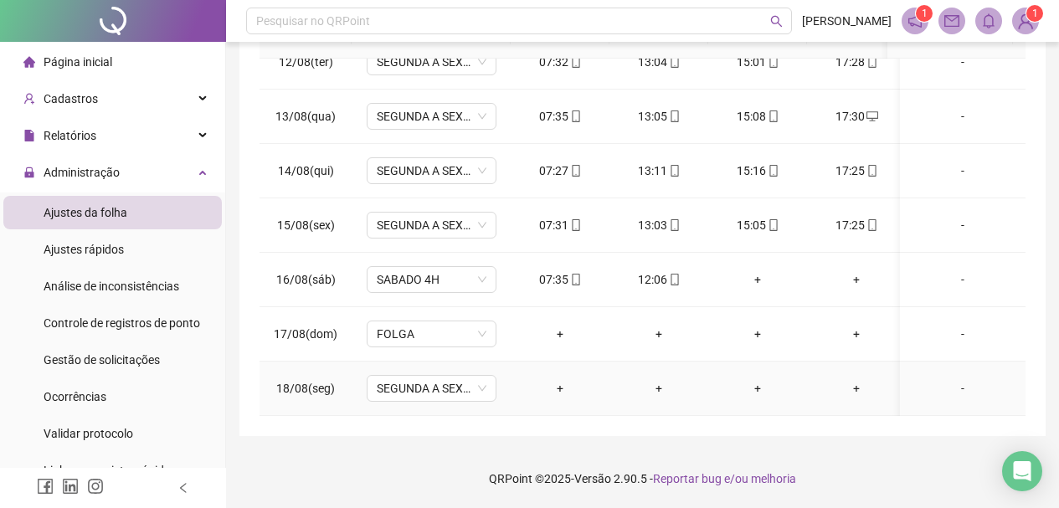
click at [561, 379] on div "+" at bounding box center [560, 388] width 72 height 18
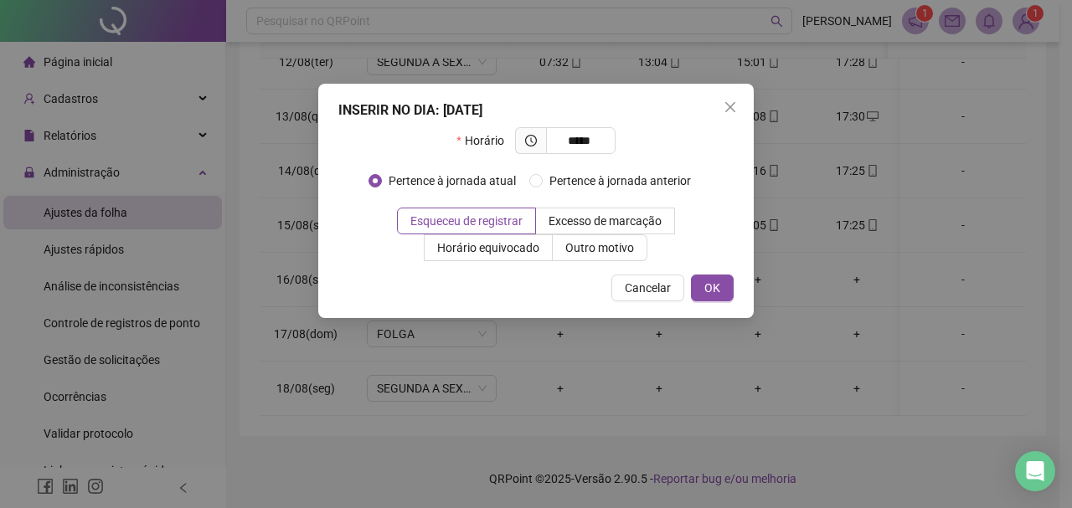
type input "*****"
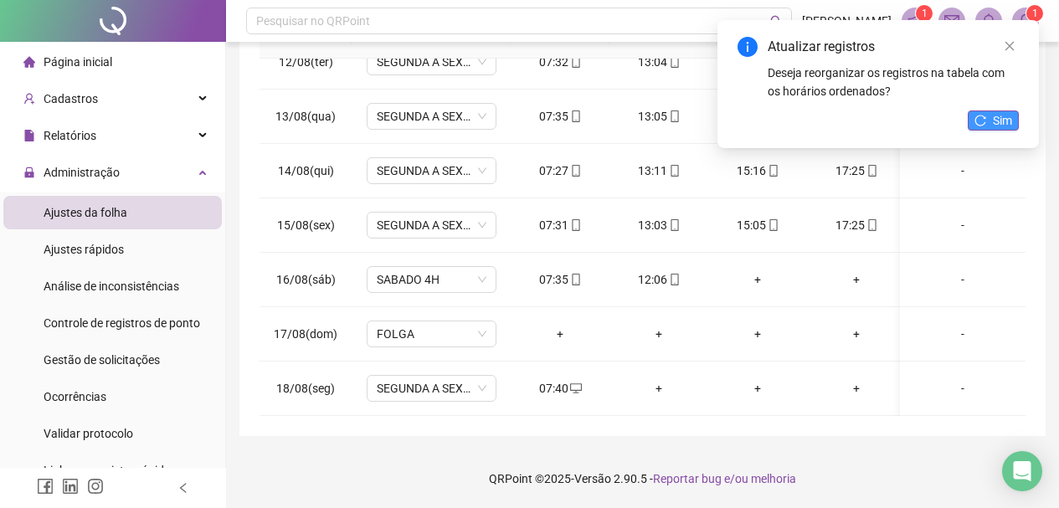
click at [991, 127] on button "Sim" at bounding box center [993, 121] width 51 height 20
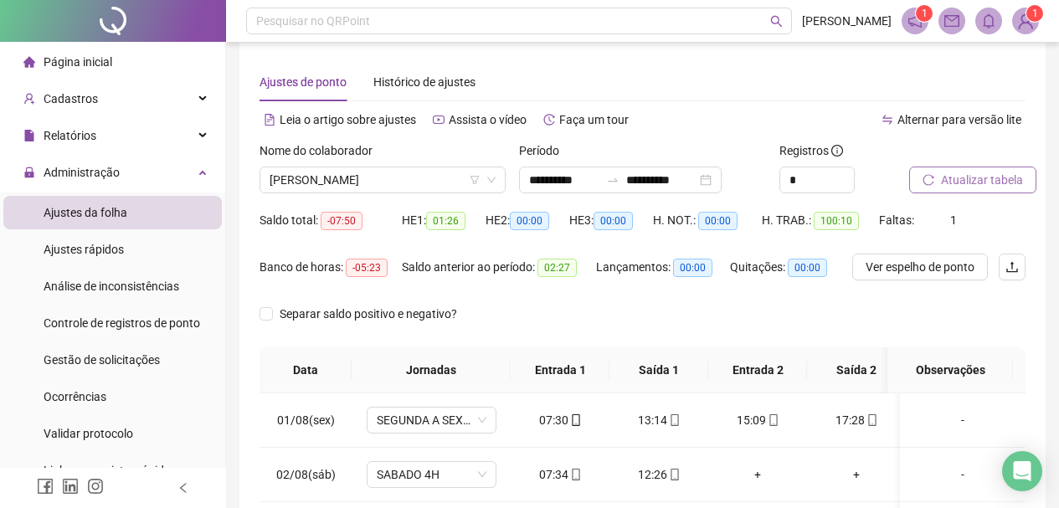
scroll to position [0, 0]
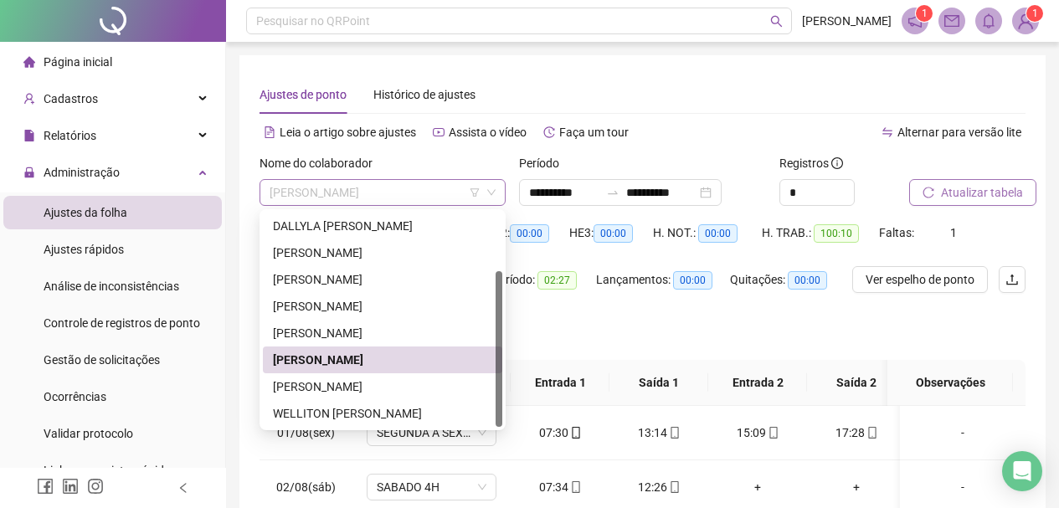
click at [450, 188] on span "[PERSON_NAME]" at bounding box center [383, 192] width 226 height 25
click at [421, 380] on div "[PERSON_NAME]" at bounding box center [382, 387] width 219 height 18
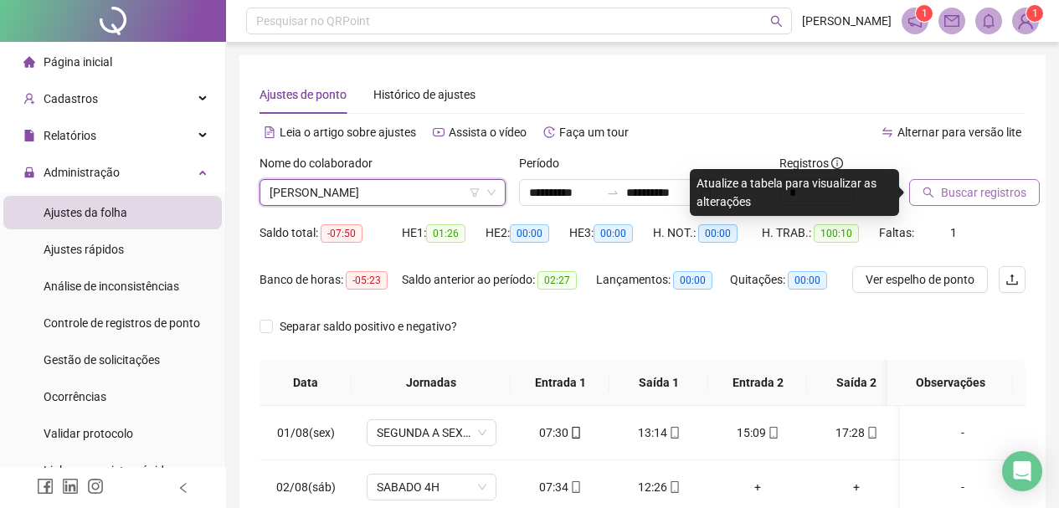
click at [930, 183] on button "Buscar registros" at bounding box center [974, 192] width 131 height 27
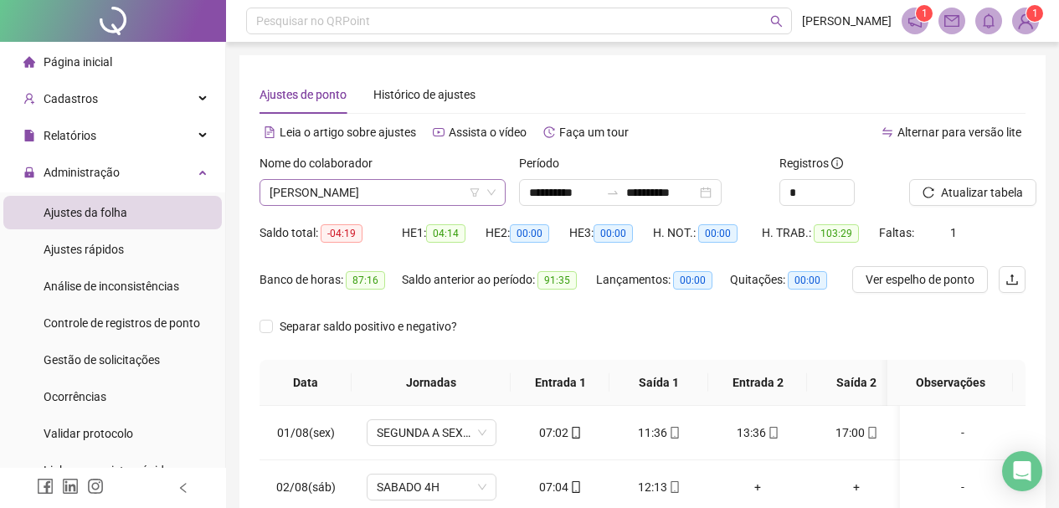
click at [435, 194] on span "[PERSON_NAME]" at bounding box center [383, 192] width 226 height 25
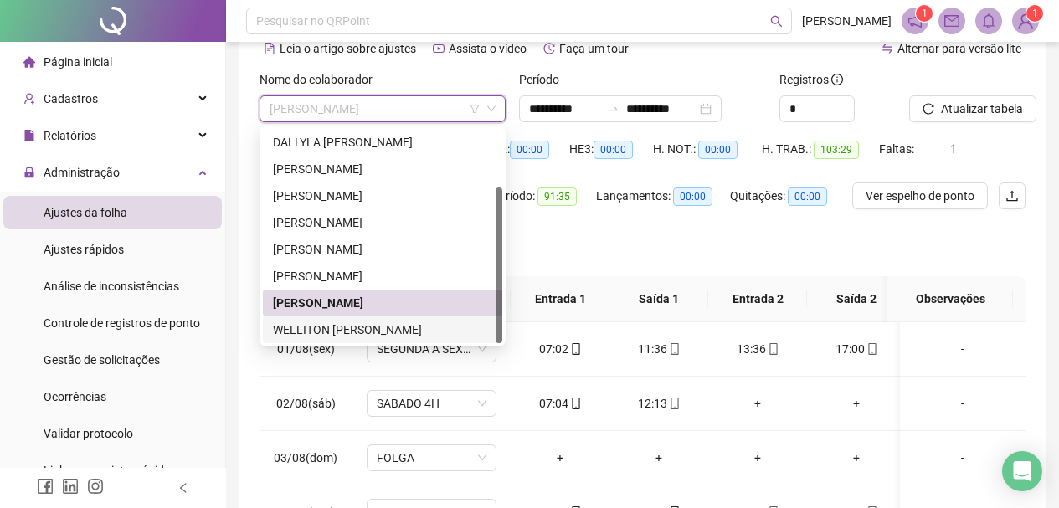
click at [404, 324] on div "WELLITON [PERSON_NAME]" at bounding box center [382, 330] width 219 height 18
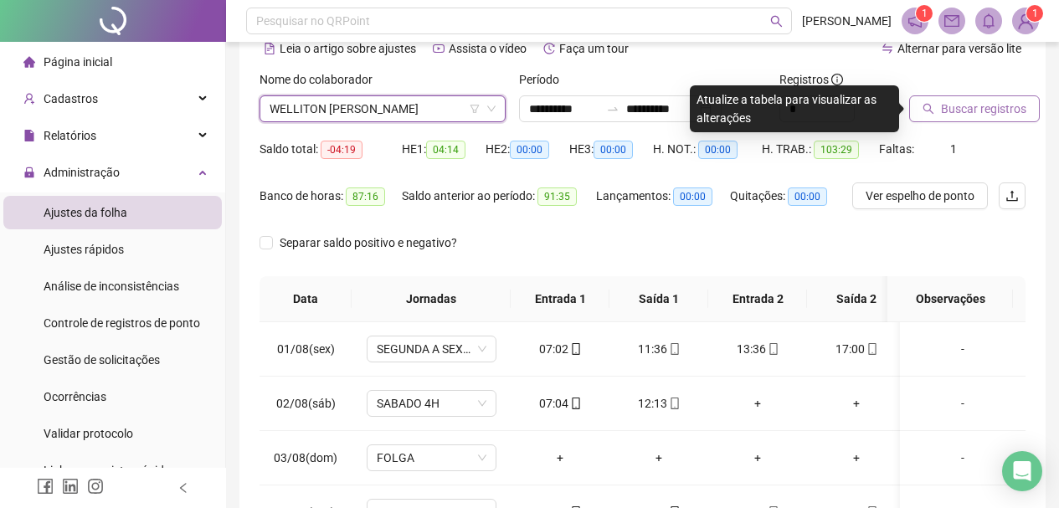
click at [975, 111] on span "Buscar registros" at bounding box center [983, 109] width 85 height 18
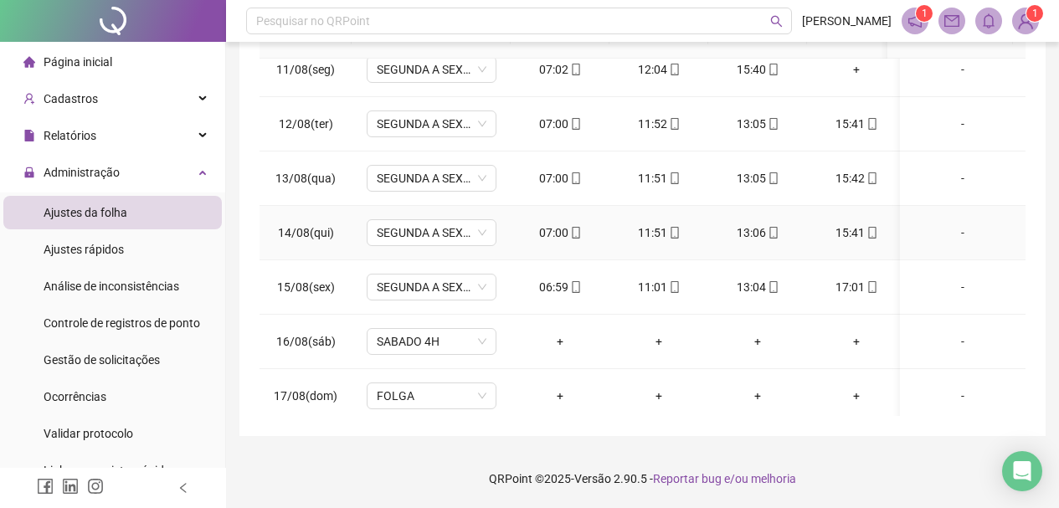
scroll to position [635, 0]
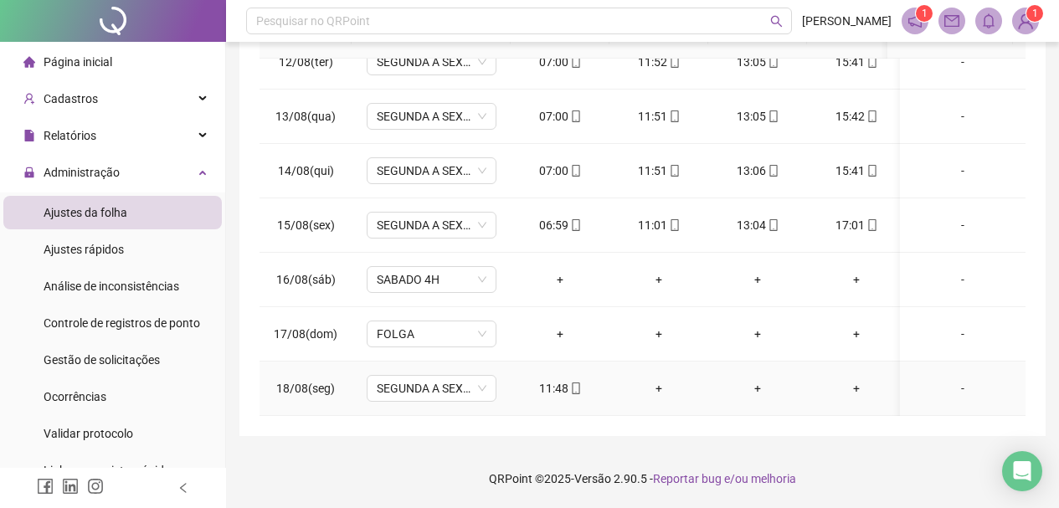
click at [652, 379] on div "+" at bounding box center [659, 388] width 72 height 18
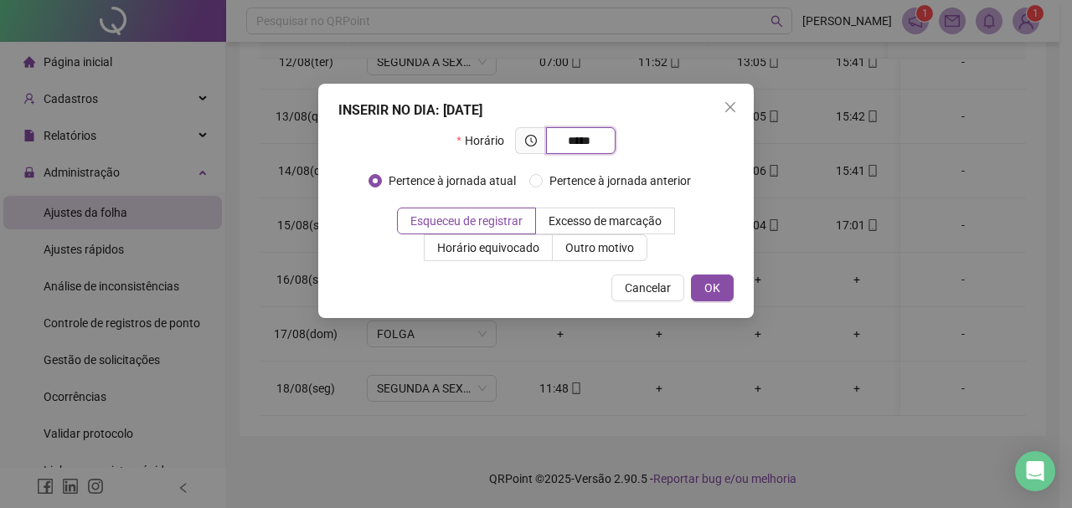
type input "*****"
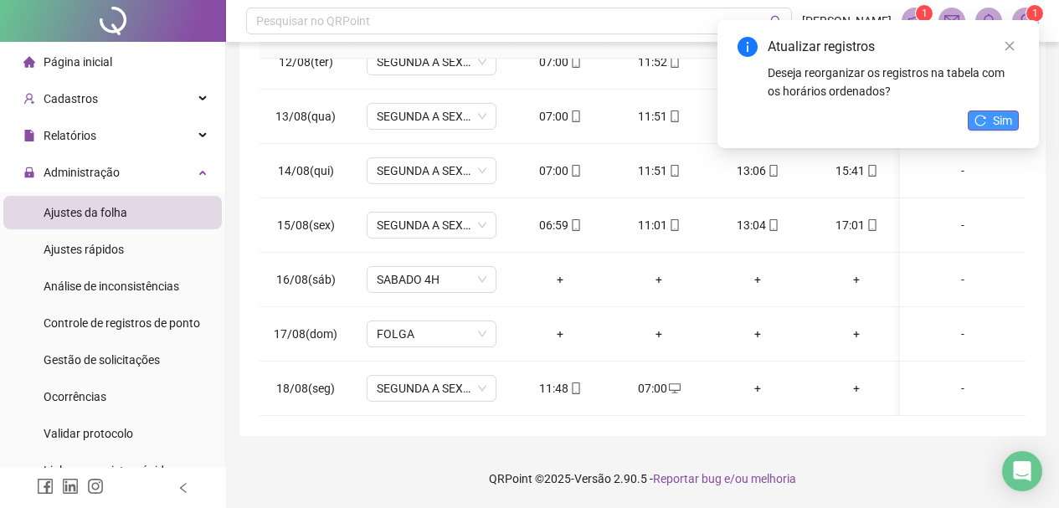
click at [994, 118] on span "Sim" at bounding box center [1002, 120] width 19 height 18
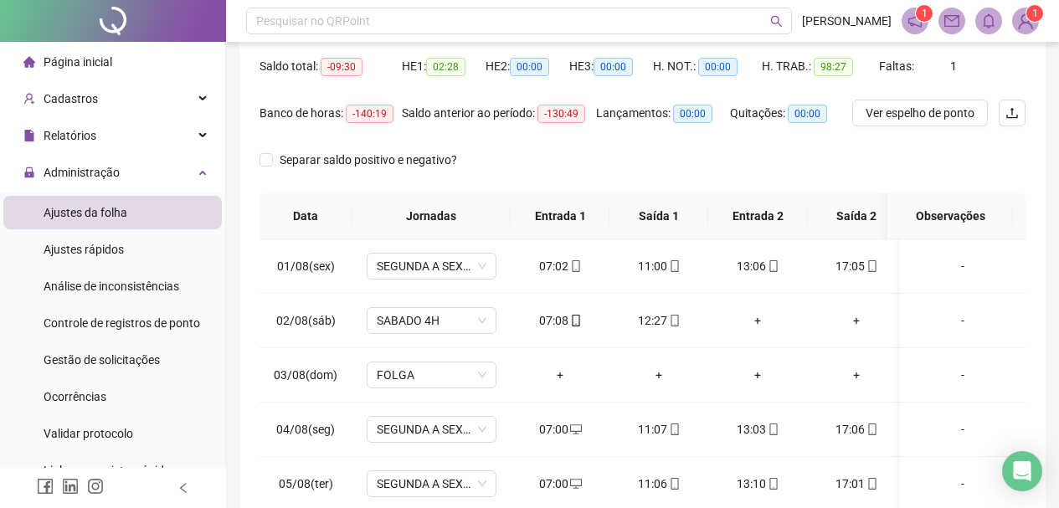
scroll to position [0, 0]
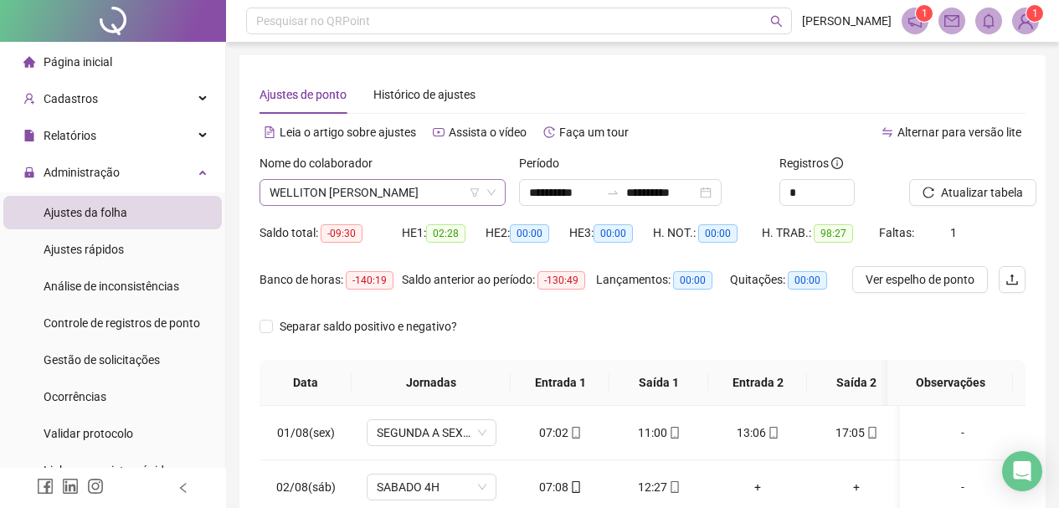
click at [440, 193] on span "WELLITON [PERSON_NAME]" at bounding box center [383, 192] width 226 height 25
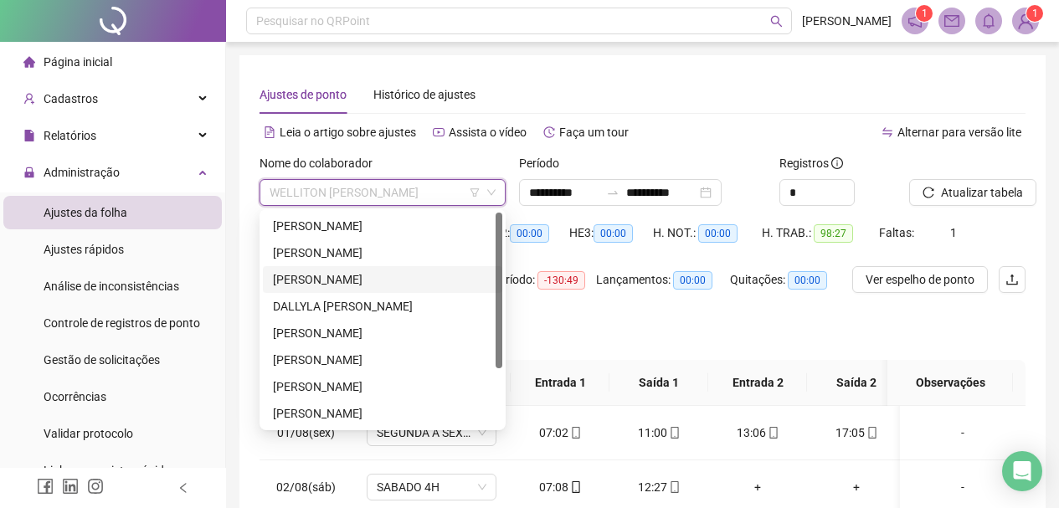
click at [373, 269] on div "[PERSON_NAME]" at bounding box center [382, 279] width 239 height 27
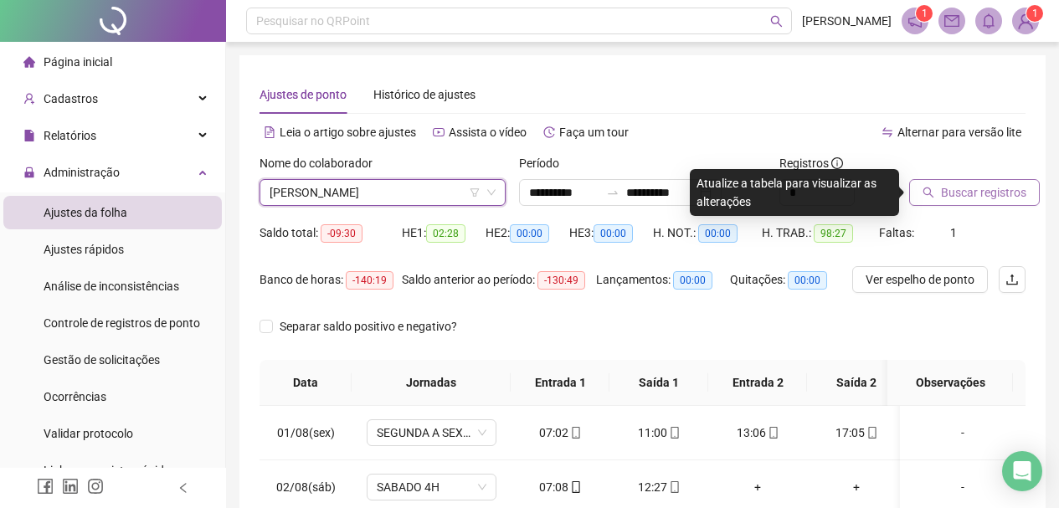
click at [956, 194] on span "Buscar registros" at bounding box center [983, 192] width 85 height 18
